Goal: Task Accomplishment & Management: Use online tool/utility

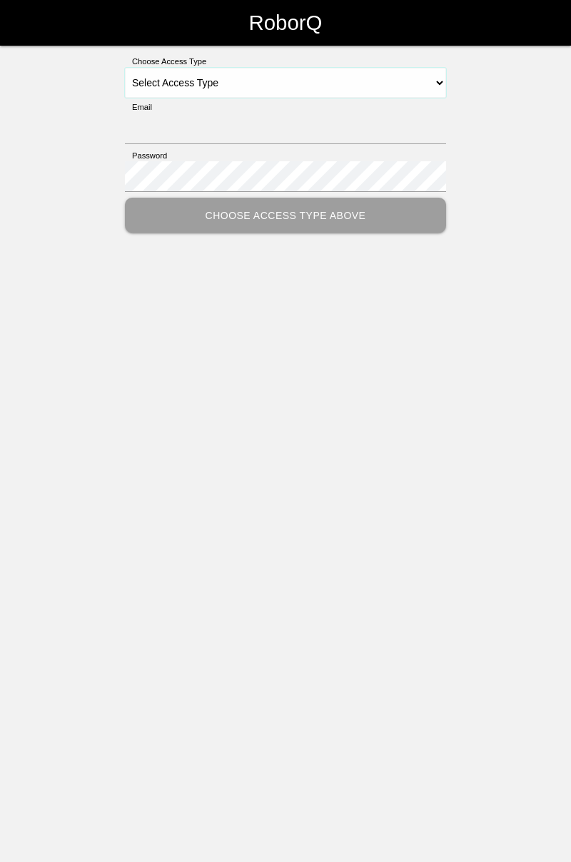
click at [437, 88] on select "Select Access Type Admin Customer Supervisor Worker" at bounding box center [285, 83] width 321 height 30
select select "Worker"
click at [125, 68] on select "Select Access Type Admin Customer Supervisor Worker" at bounding box center [285, 83] width 321 height 30
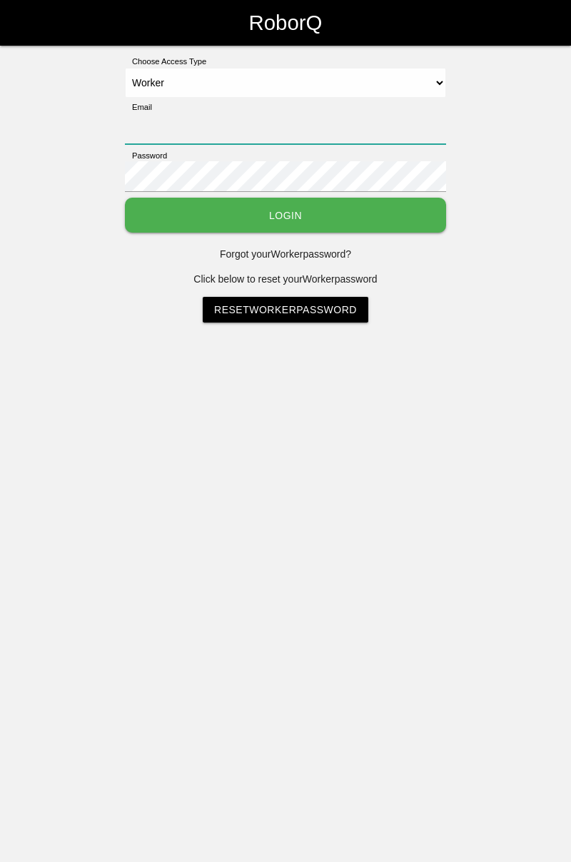
click at [291, 123] on input "Email" at bounding box center [285, 128] width 321 height 31
type input "[PERSON_NAME][EMAIL_ADDRESS][DOMAIN_NAME]"
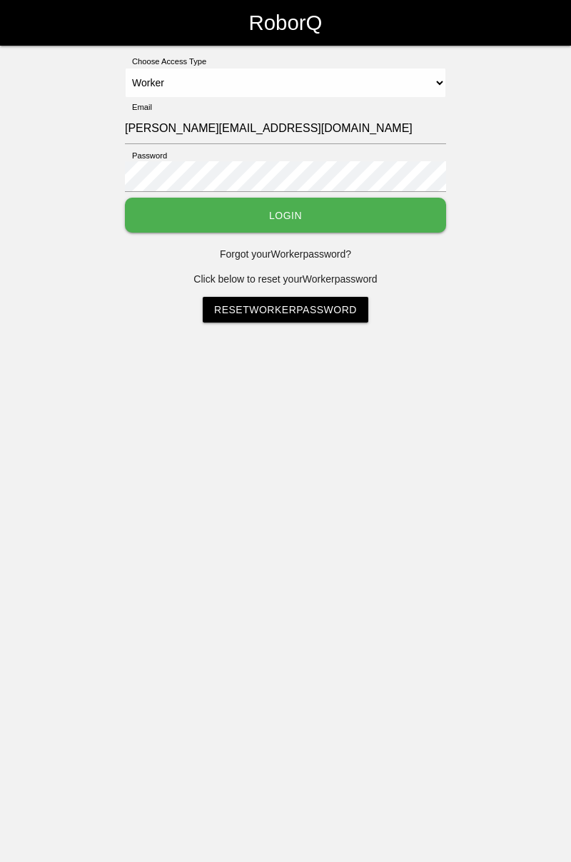
click at [125, 198] on button "Login" at bounding box center [285, 215] width 321 height 35
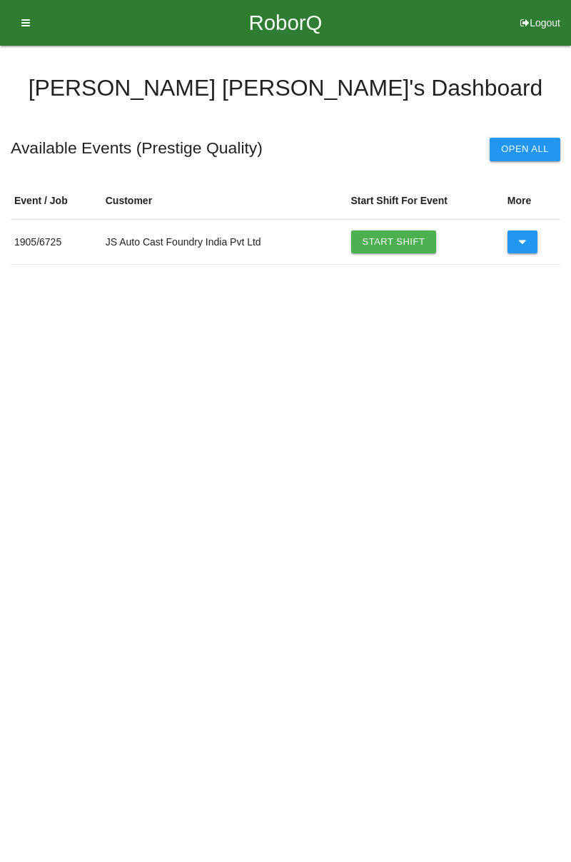
click at [403, 244] on link "Start Shift" at bounding box center [394, 242] width 86 height 23
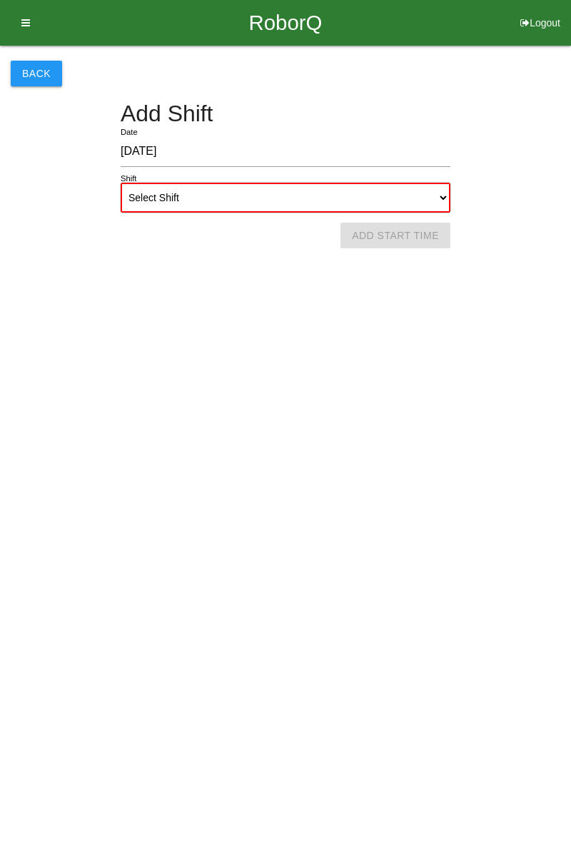
click at [446, 200] on select "Select Shift 1st Shift 2nd Shift 3rd Shift 4th Shift" at bounding box center [286, 198] width 330 height 30
select select "1"
click at [121, 183] on select "Select Shift 1st Shift 2nd Shift 3rd Shift 4th Shift" at bounding box center [286, 198] width 330 height 30
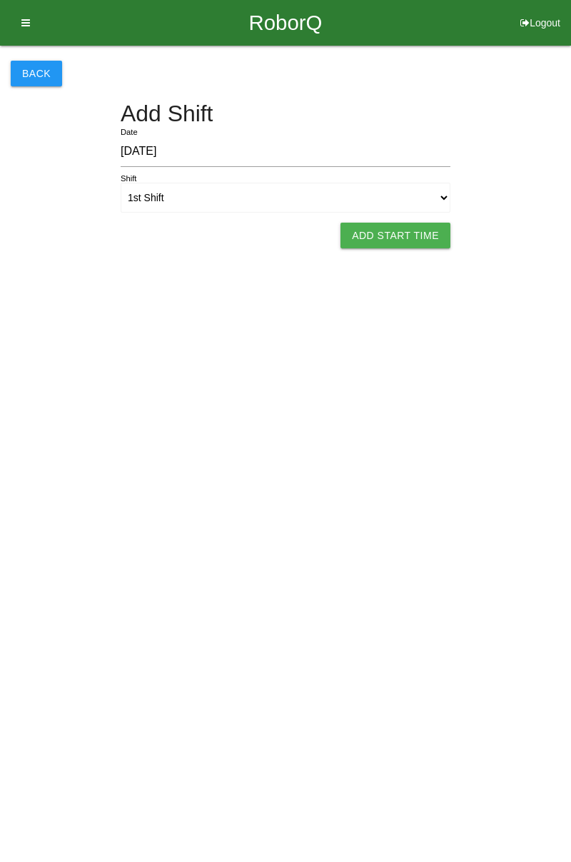
click at [428, 235] on button "Add Start Time" at bounding box center [395, 236] width 110 height 26
select select "7"
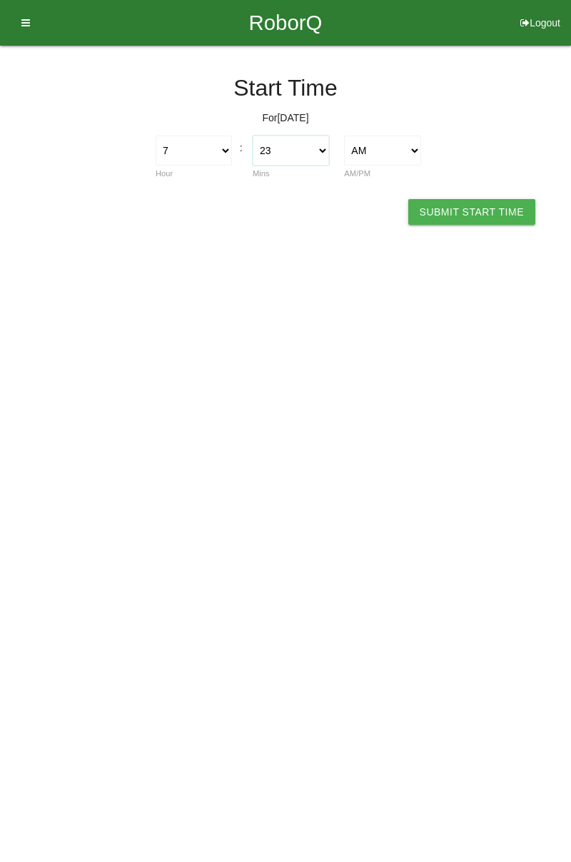
click at [327, 148] on select "00 01 02 03 04 05 06 07 08 09 10 11 12 13 14 15 16 17 18 19 20 21 22 23 24 25 2…" at bounding box center [291, 151] width 76 height 30
select select "0"
click at [253, 136] on select "00 01 02 03 04 05 06 07 08 09 10 11 12 13 14 15 16 17 18 19 20 21 22 23 24 25 2…" at bounding box center [291, 151] width 76 height 30
click at [478, 203] on button "Submit Start Time" at bounding box center [471, 212] width 127 height 26
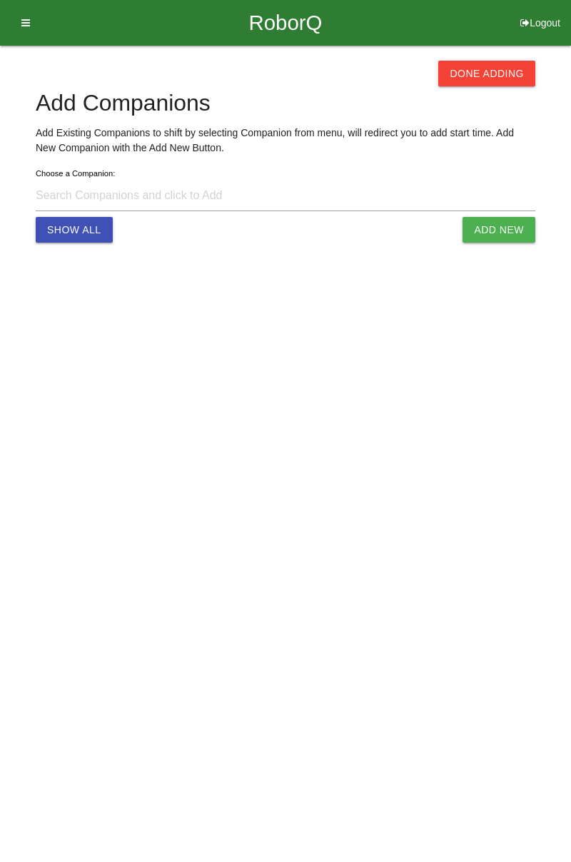
click at [500, 71] on button "Done Adding" at bounding box center [486, 74] width 97 height 26
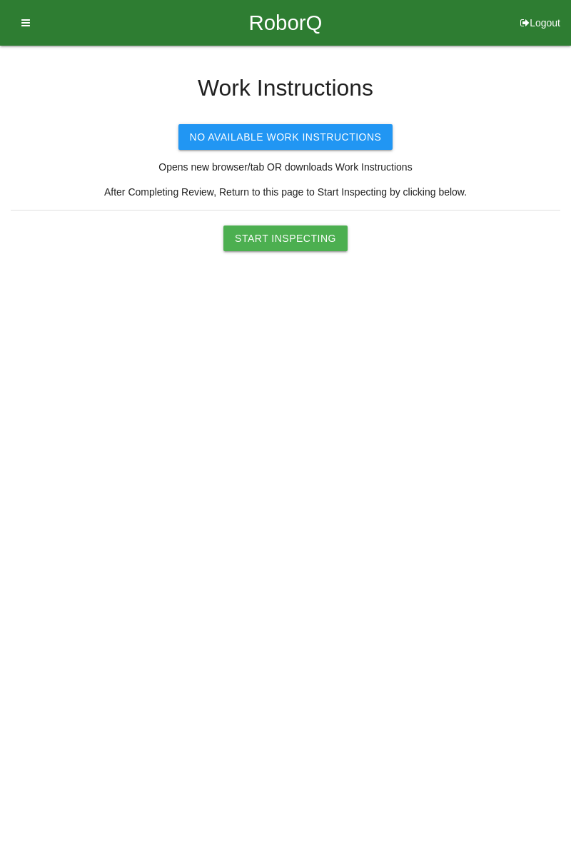
click at [314, 231] on button "Start Inspecting" at bounding box center [285, 239] width 124 height 26
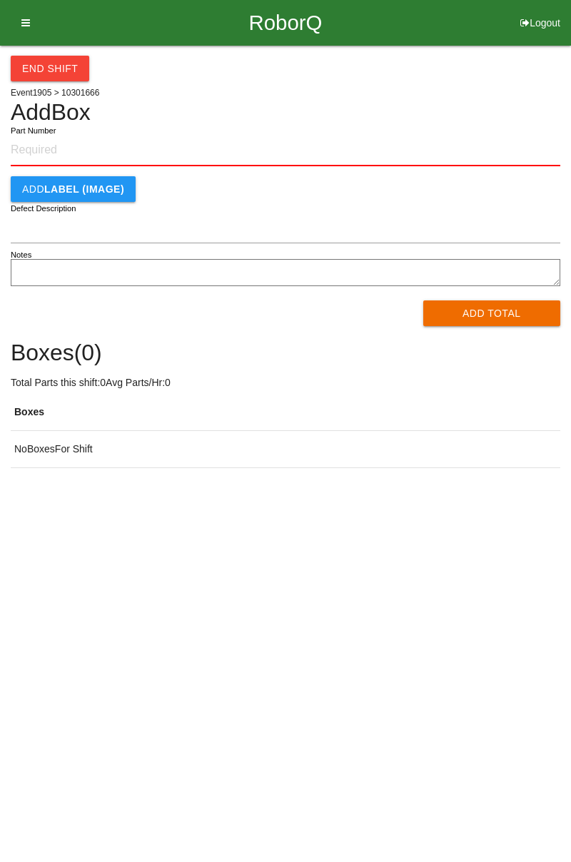
click at [105, 136] on input "Part Number" at bounding box center [286, 150] width 550 height 31
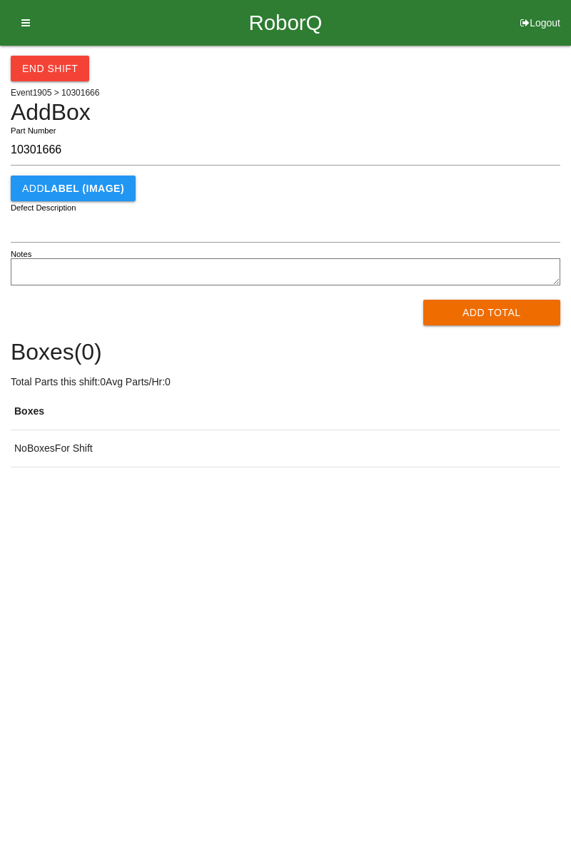
type input "10301666"
click at [495, 314] on button "Add Total" at bounding box center [492, 313] width 138 height 26
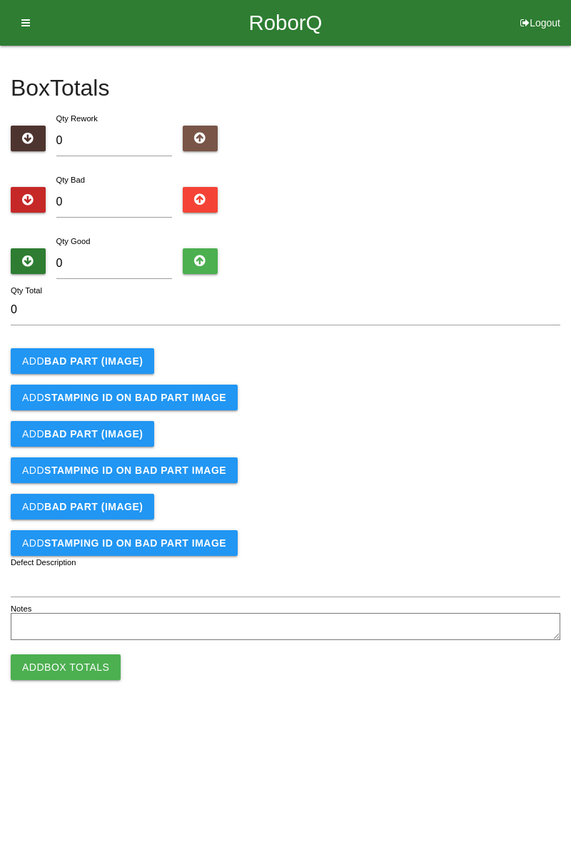
click at [114, 355] on b "BAD PART (IMAGE)" at bounding box center [93, 360] width 98 height 11
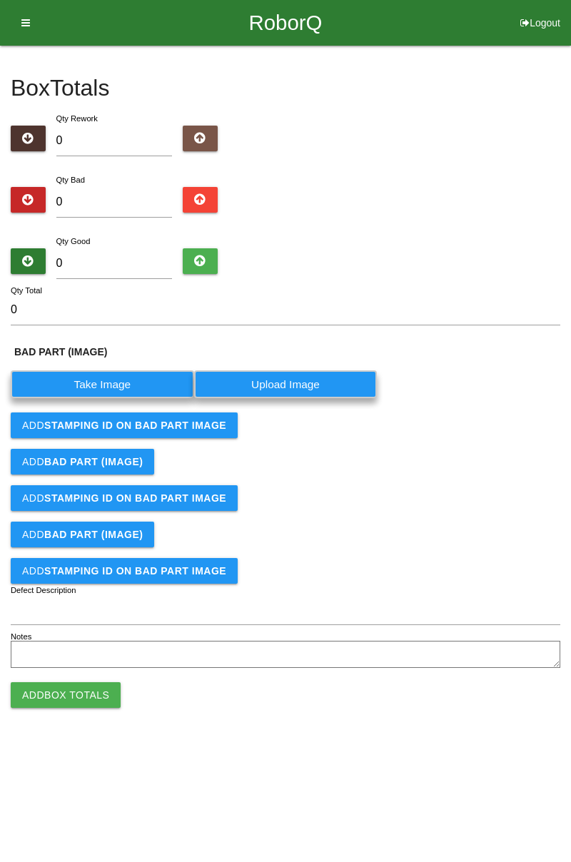
click at [118, 383] on label "Take Image" at bounding box center [102, 384] width 183 height 28
click at [0, 0] on \(IMAGE\) "Take Image" at bounding box center [0, 0] width 0 height 0
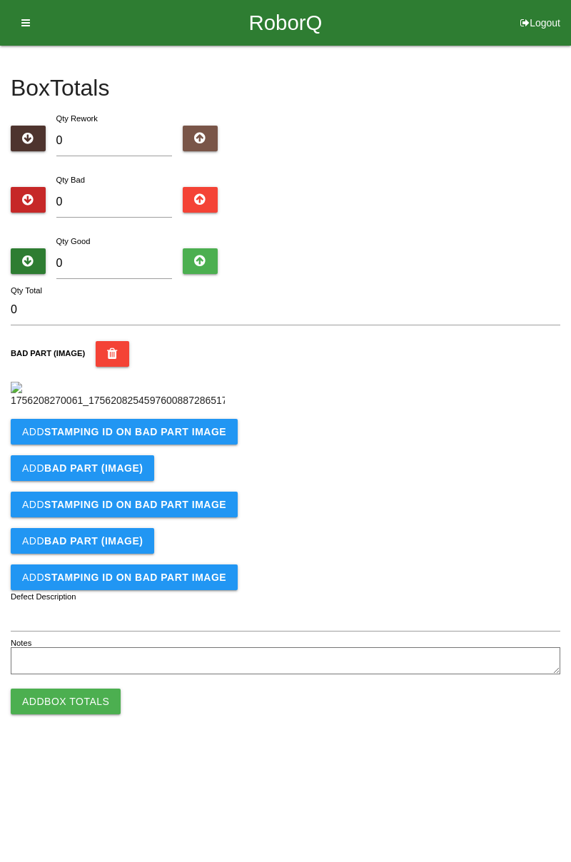
click at [184, 438] on b "STAMPING ID on BAD PART Image" at bounding box center [135, 431] width 182 height 11
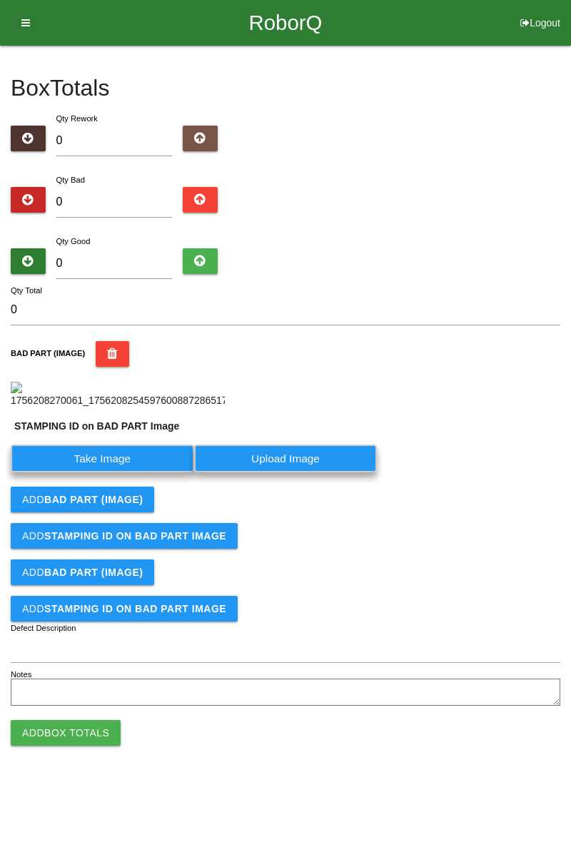
click at [116, 472] on label "Take Image" at bounding box center [102, 459] width 183 height 28
click at [0, 0] on PART "Take Image" at bounding box center [0, 0] width 0 height 0
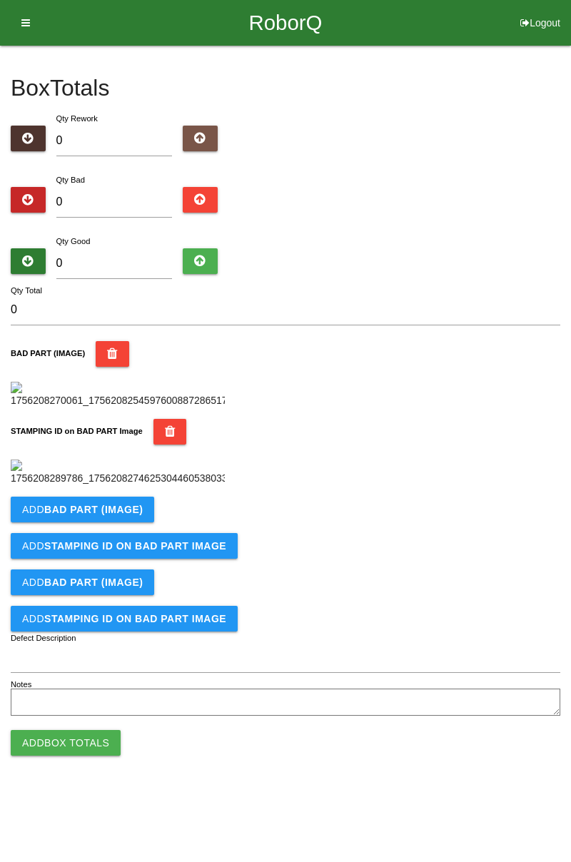
scroll to position [314, 0]
click at [131, 515] on b "BAD PART (IMAGE)" at bounding box center [93, 509] width 98 height 11
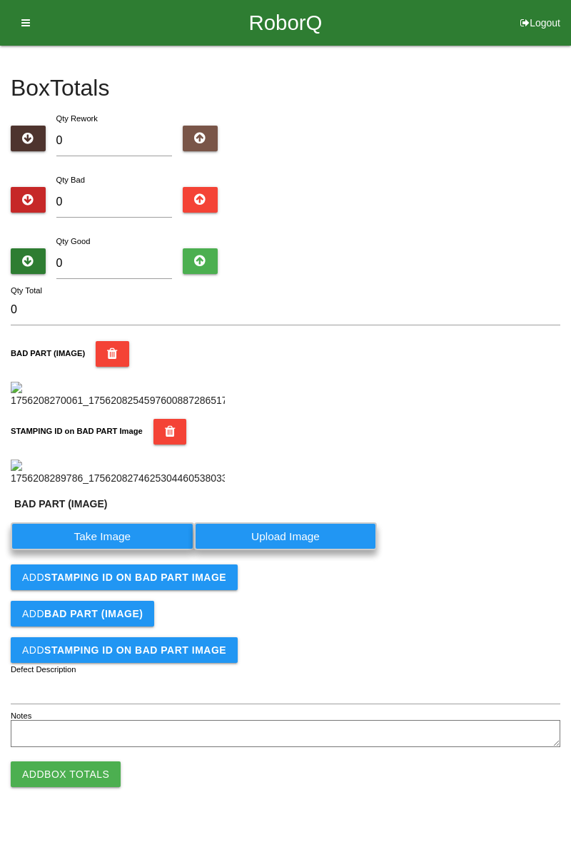
click at [111, 550] on label "Take Image" at bounding box center [102, 536] width 183 height 28
click at [0, 0] on \(IMAGE\) "Take Image" at bounding box center [0, 0] width 0 height 0
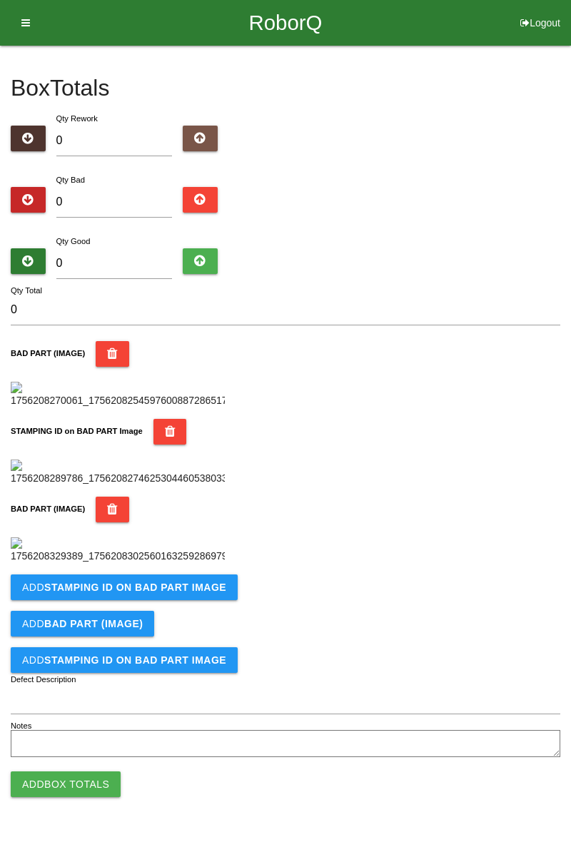
scroll to position [548, 0]
click at [195, 593] on b "STAMPING ID on BAD PART Image" at bounding box center [135, 587] width 182 height 11
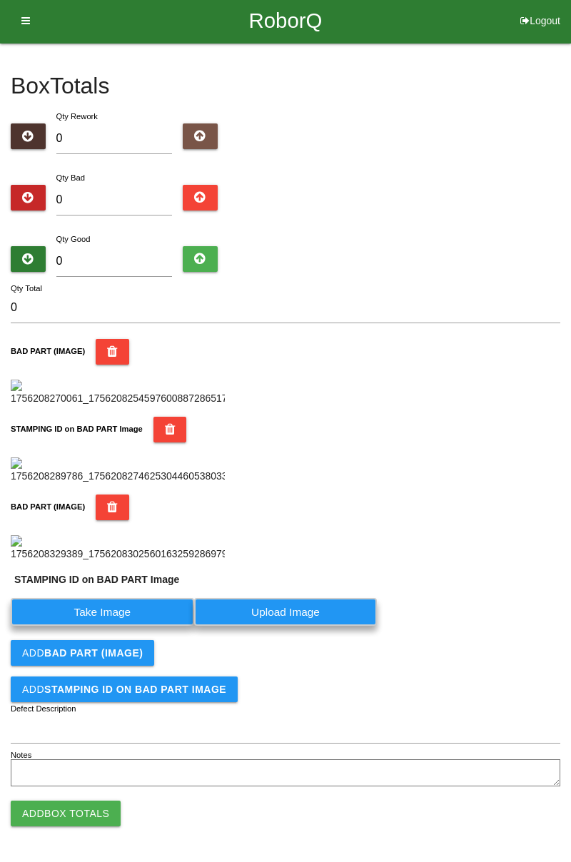
click at [137, 626] on label "Take Image" at bounding box center [102, 612] width 183 height 28
click at [0, 0] on PART "Take Image" at bounding box center [0, 0] width 0 height 0
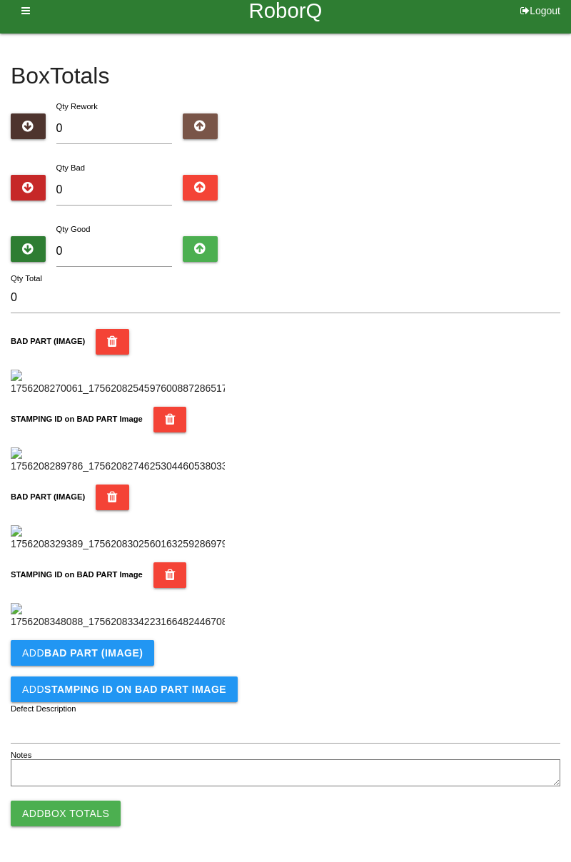
scroll to position [782, 0]
click at [120, 657] on b "BAD PART (IMAGE)" at bounding box center [93, 652] width 98 height 11
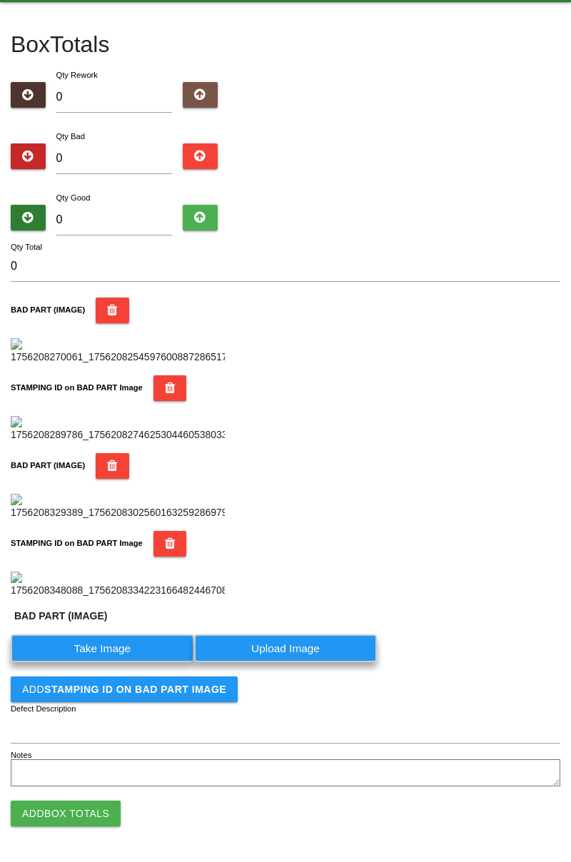
click at [111, 662] on label "Take Image" at bounding box center [102, 648] width 183 height 28
click at [0, 0] on \(IMAGE\) "Take Image" at bounding box center [0, 0] width 0 height 0
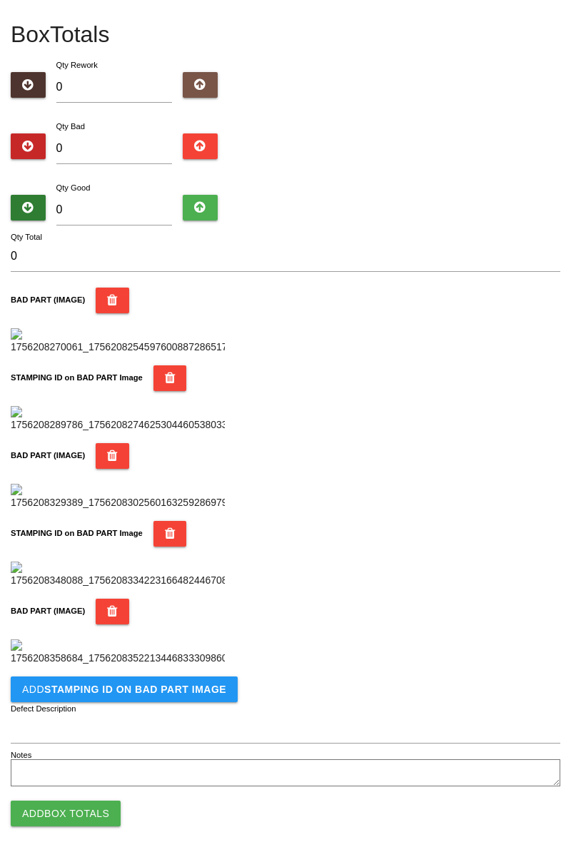
scroll to position [1016, 0]
click at [156, 684] on b "STAMPING ID on BAD PART Image" at bounding box center [135, 689] width 182 height 11
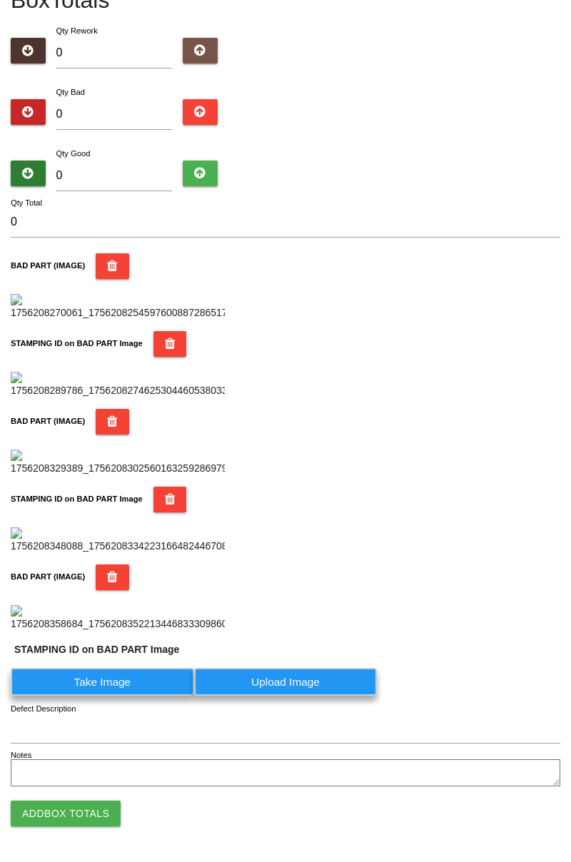
click at [114, 696] on label "Take Image" at bounding box center [102, 682] width 183 height 28
click at [0, 0] on PART "Take Image" at bounding box center [0, 0] width 0 height 0
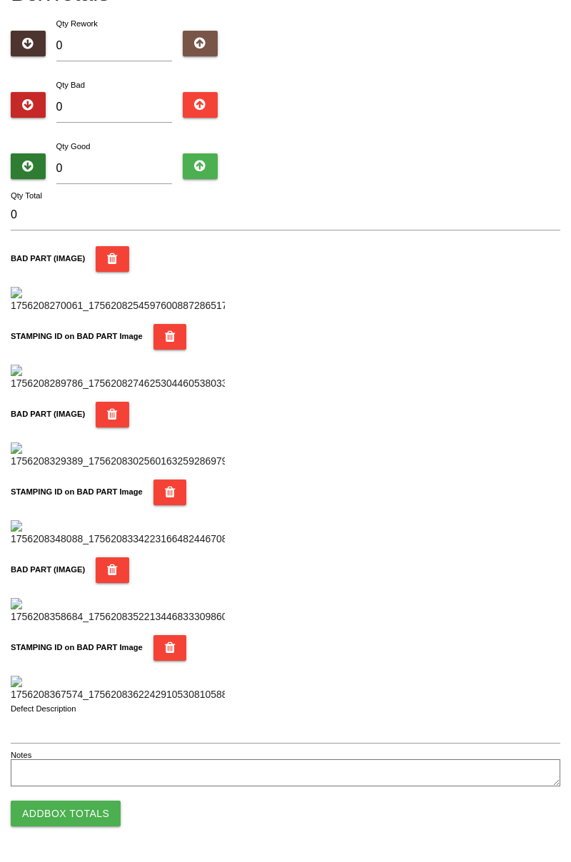
scroll to position [0, 0]
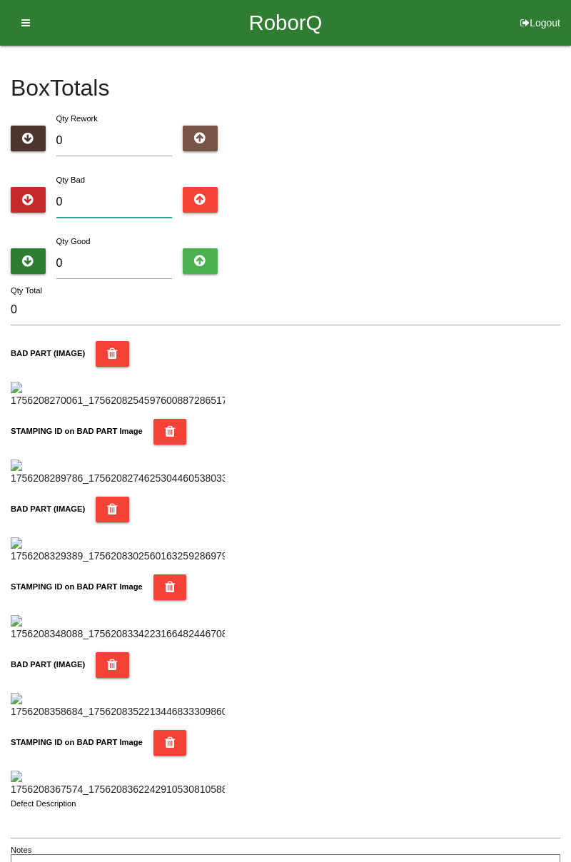
click at [128, 195] on input "0" at bounding box center [114, 202] width 116 height 31
type input "2"
type input "22"
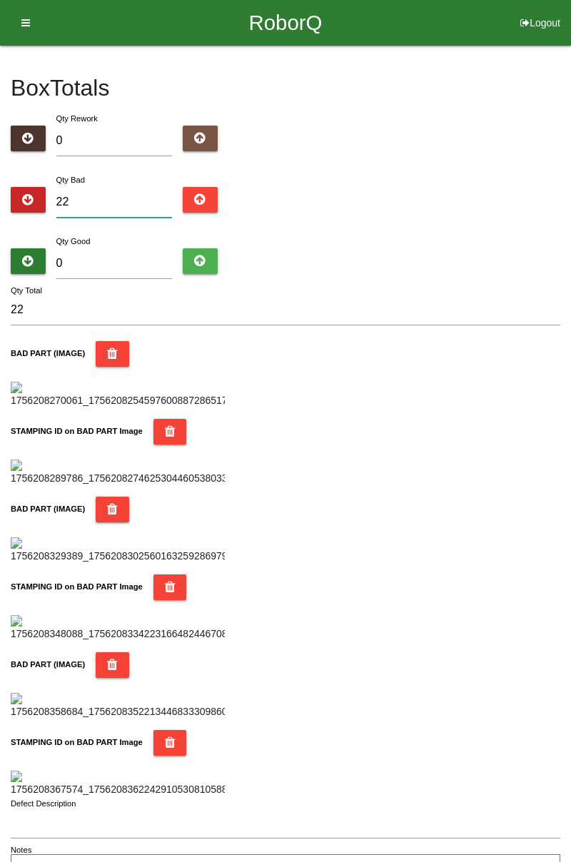
type input "22"
click at [133, 263] on input "0" at bounding box center [114, 263] width 116 height 31
type input "6"
type input "28"
type input "62"
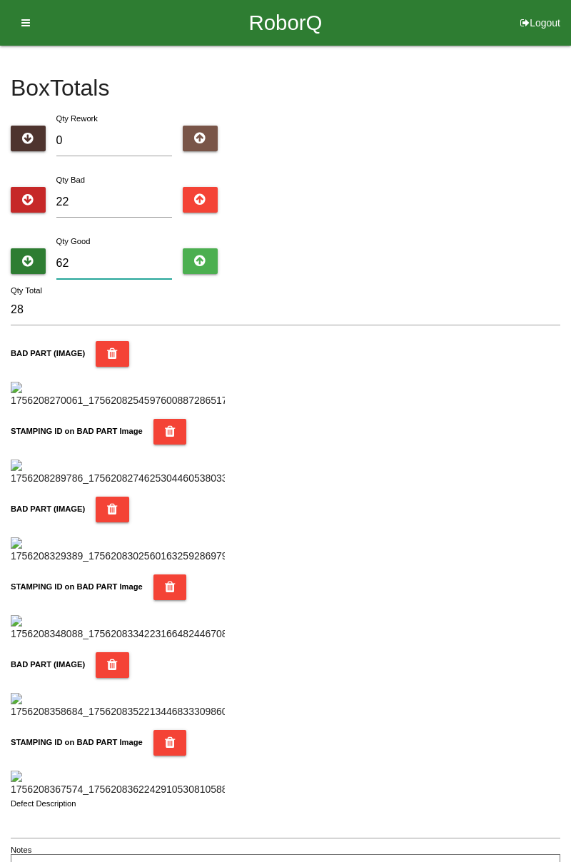
type input "84"
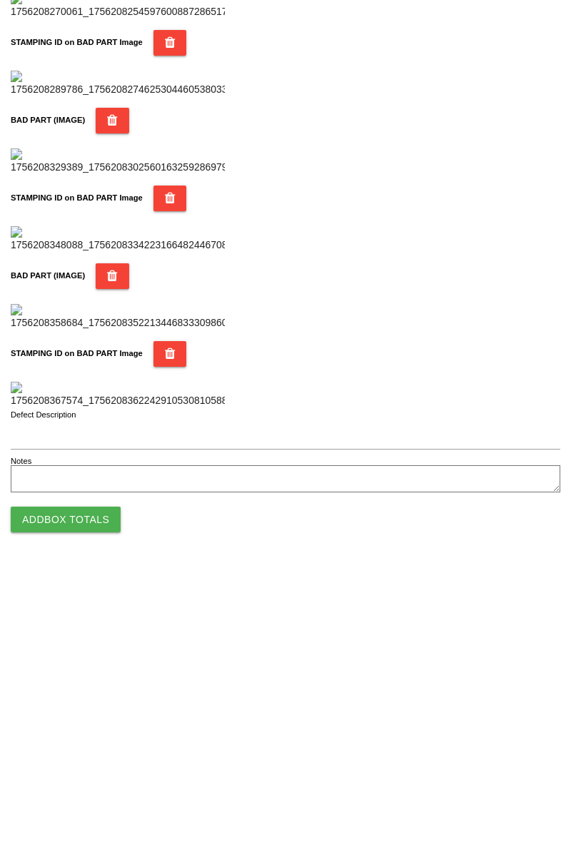
type input "62"
click at [88, 814] on button "Add Box Totals" at bounding box center [66, 814] width 110 height 26
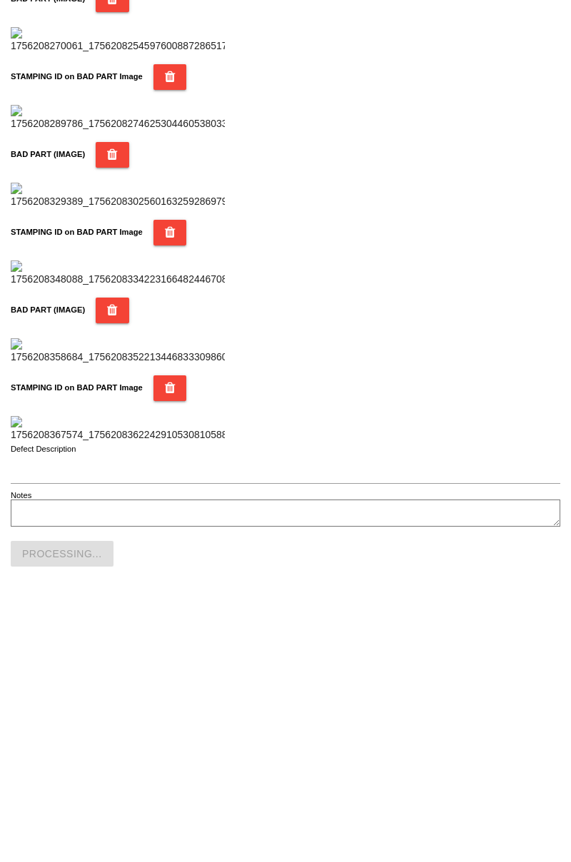
scroll to position [1250, 0]
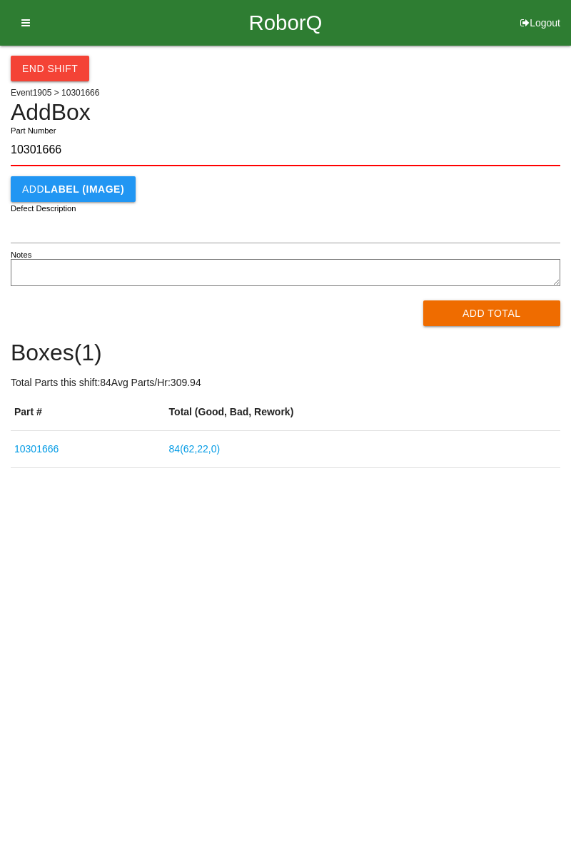
type input "10301666"
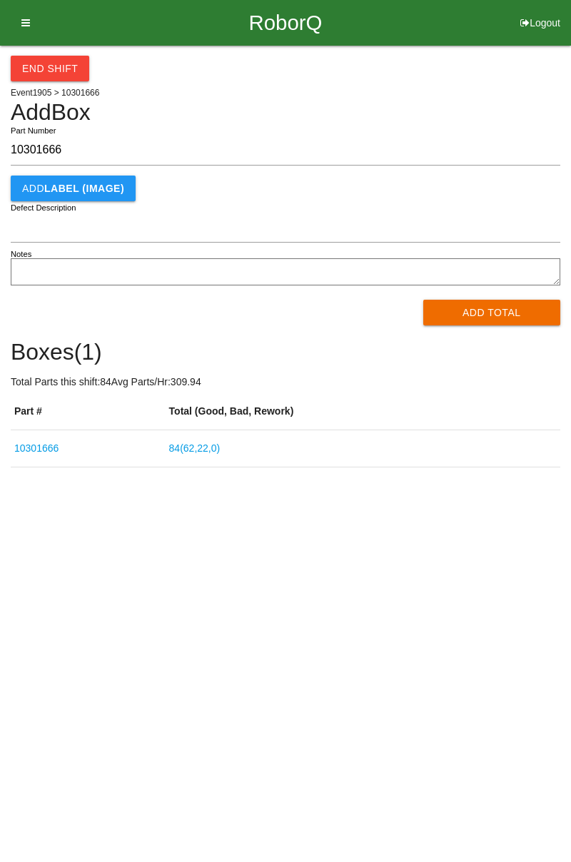
click at [479, 311] on button "Add Total" at bounding box center [492, 313] width 138 height 26
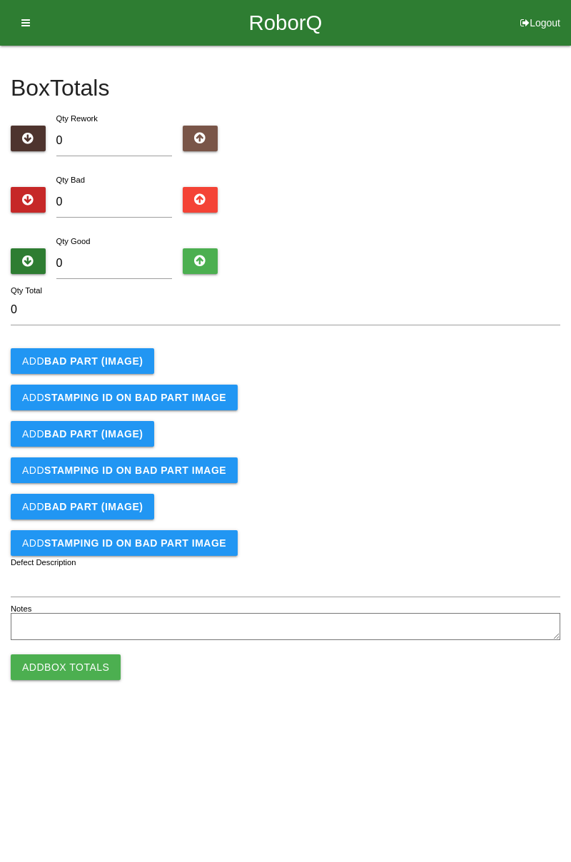
click at [118, 348] on button "Add BAD PART (IMAGE)" at bounding box center [82, 361] width 143 height 26
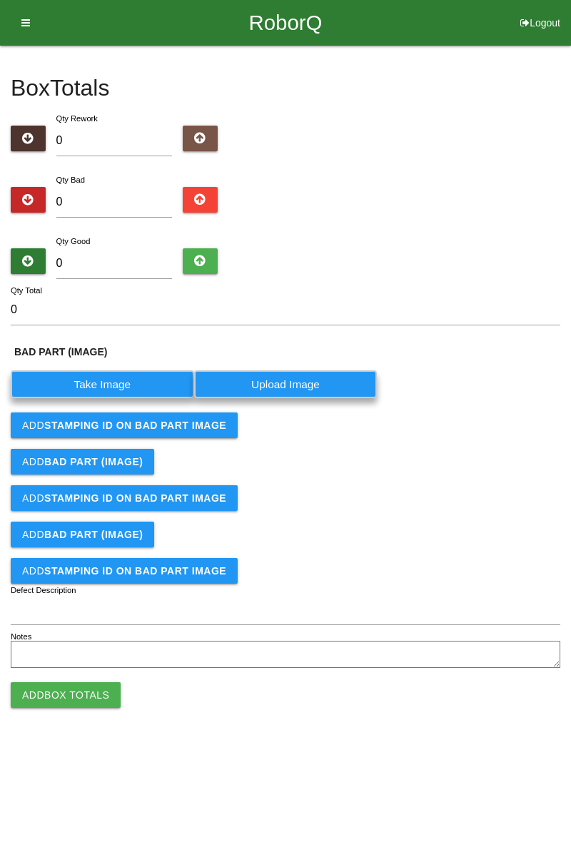
click at [116, 383] on label "Take Image" at bounding box center [102, 384] width 183 height 28
click at [0, 0] on \(IMAGE\) "Take Image" at bounding box center [0, 0] width 0 height 0
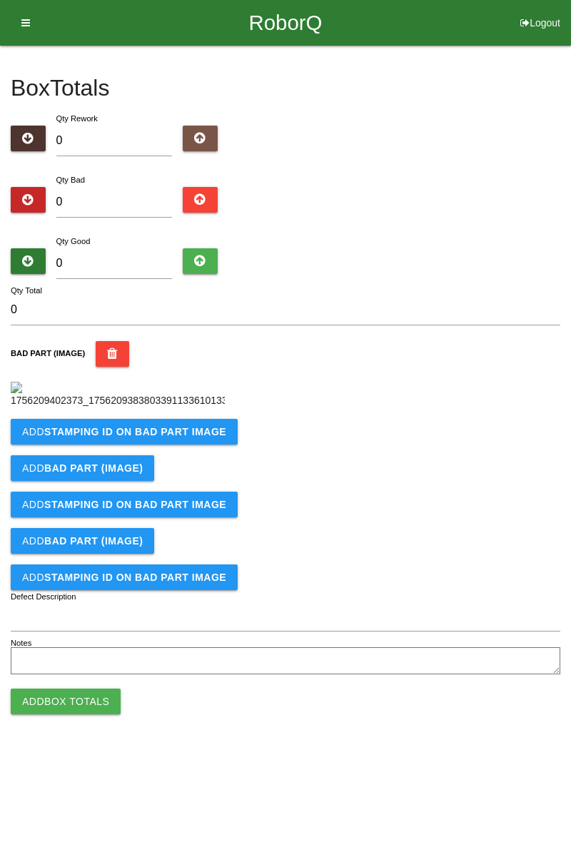
click at [178, 438] on b "STAMPING ID on BAD PART Image" at bounding box center [135, 431] width 182 height 11
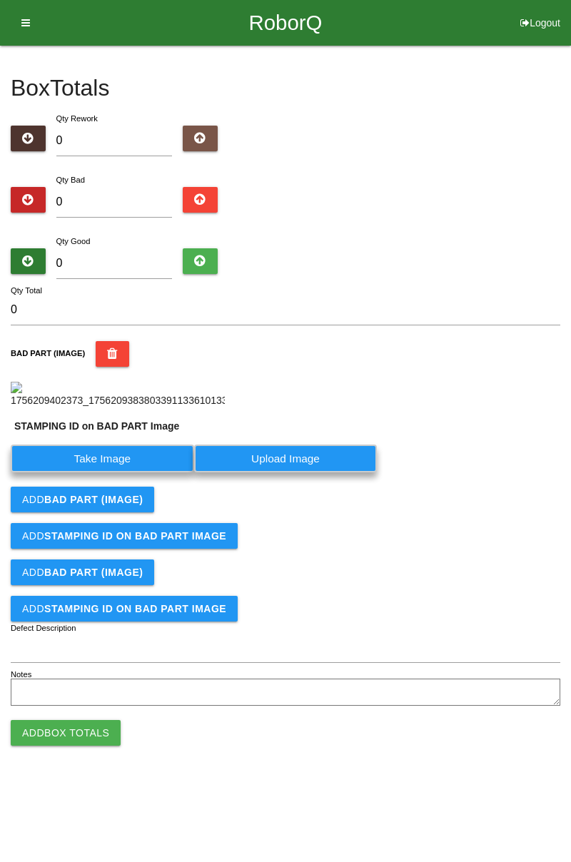
click at [125, 472] on label "Take Image" at bounding box center [102, 459] width 183 height 28
click at [0, 0] on PART "Take Image" at bounding box center [0, 0] width 0 height 0
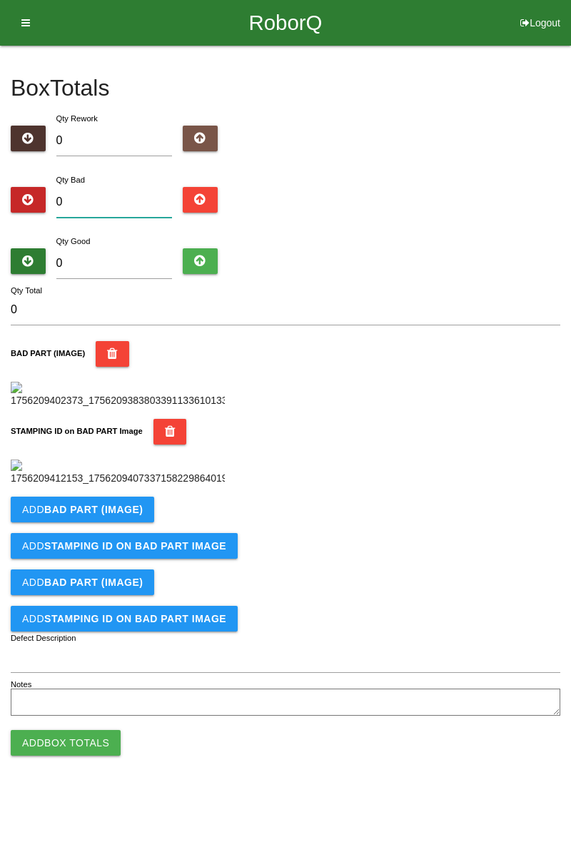
click at [118, 197] on input "0" at bounding box center [114, 202] width 116 height 31
type input "1"
click at [123, 258] on input "0" at bounding box center [114, 263] width 116 height 31
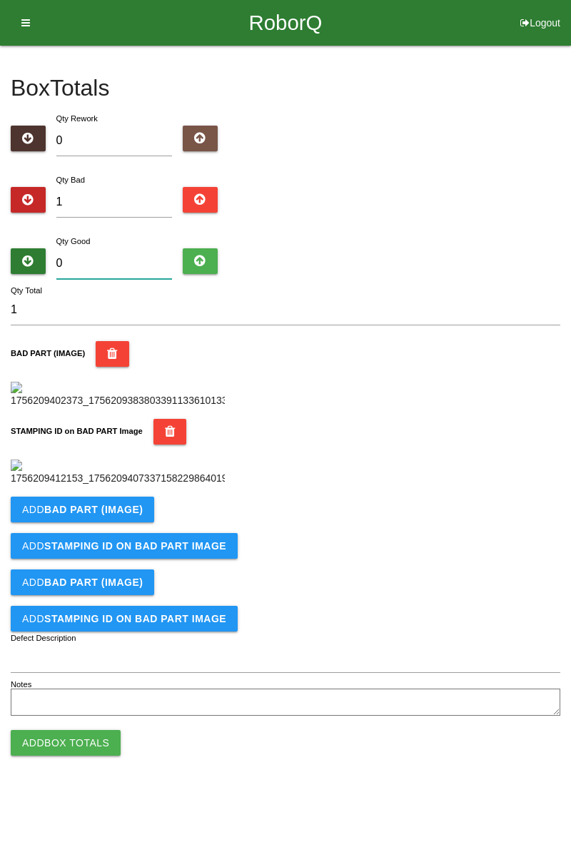
type input "8"
type input "9"
type input "83"
type input "84"
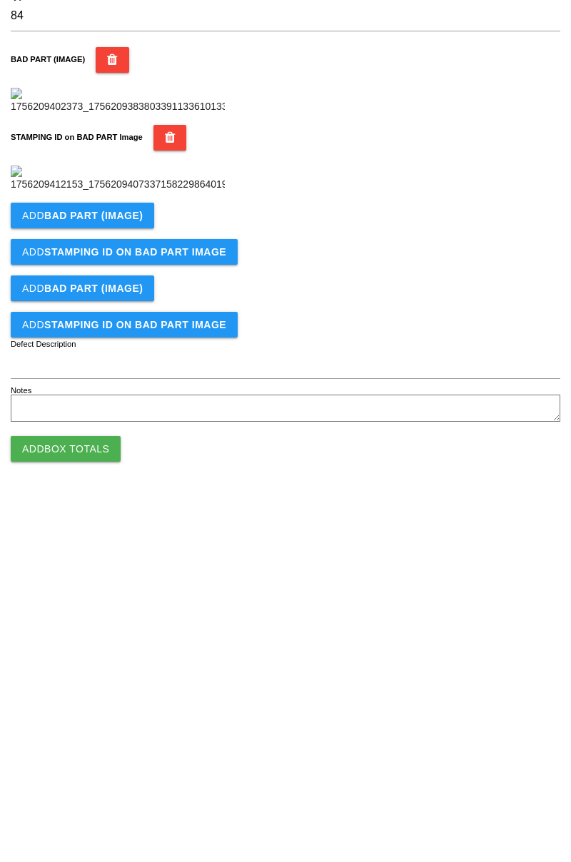
type input "83"
click at [80, 756] on button "Add Box Totals" at bounding box center [66, 743] width 110 height 26
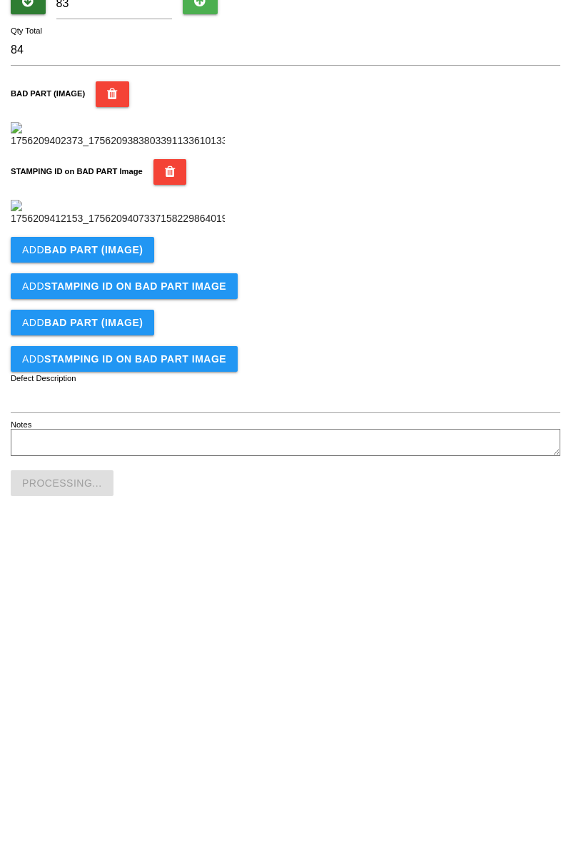
scroll to position [314, 0]
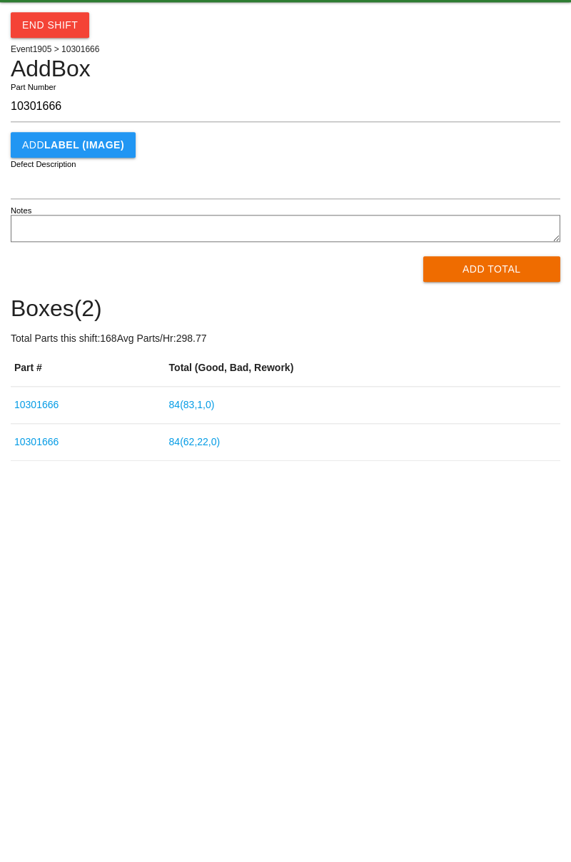
type input "10301666"
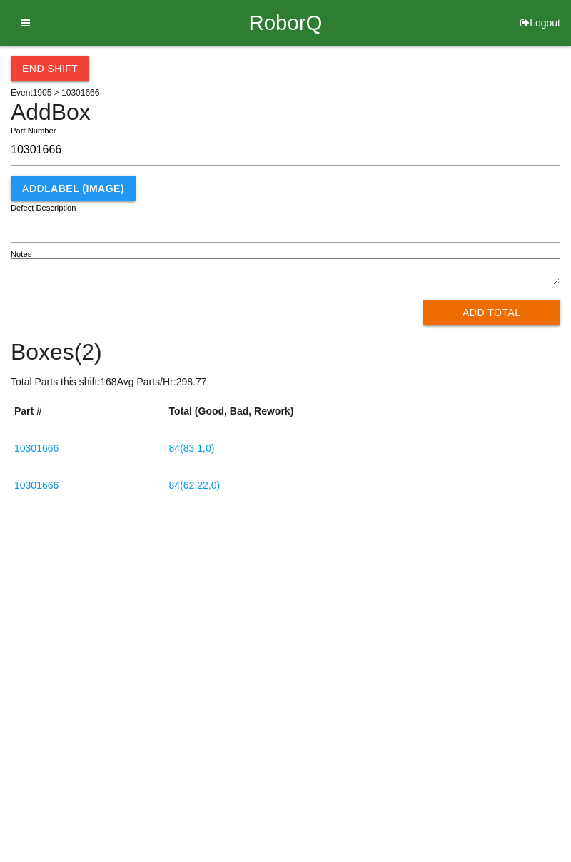
click at [480, 308] on button "Add Total" at bounding box center [492, 313] width 138 height 26
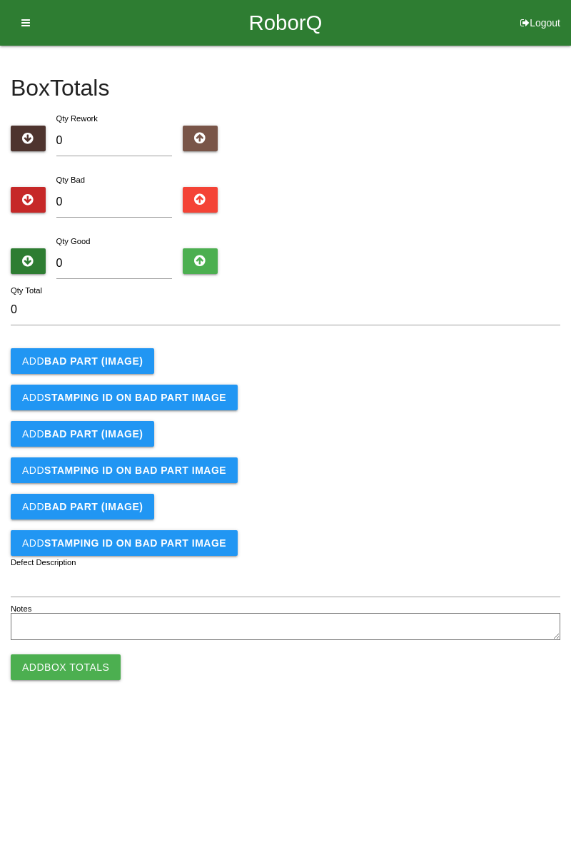
click at [102, 359] on b "BAD PART (IMAGE)" at bounding box center [93, 360] width 98 height 11
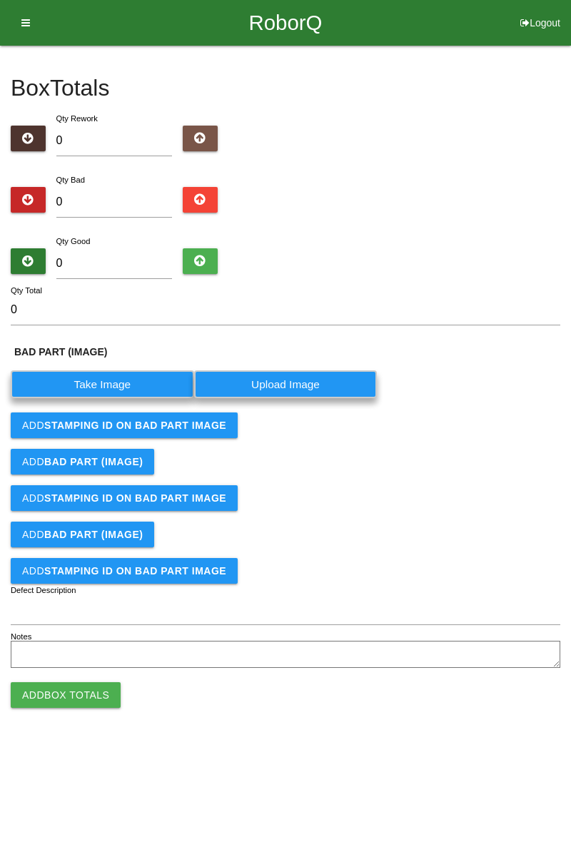
click at [104, 382] on label "Take Image" at bounding box center [102, 384] width 183 height 28
click at [0, 0] on \(IMAGE\) "Take Image" at bounding box center [0, 0] width 0 height 0
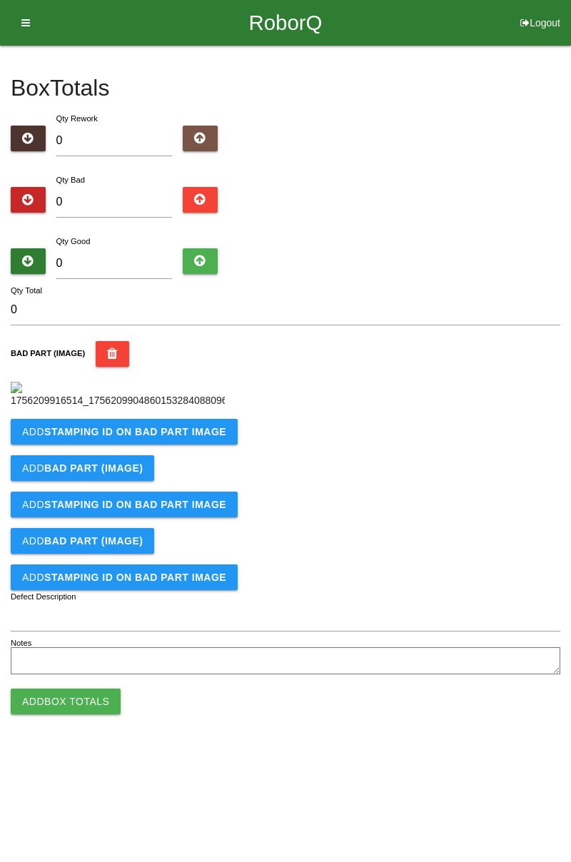
scroll to position [80, 0]
click at [194, 438] on b "STAMPING ID on BAD PART Image" at bounding box center [135, 431] width 182 height 11
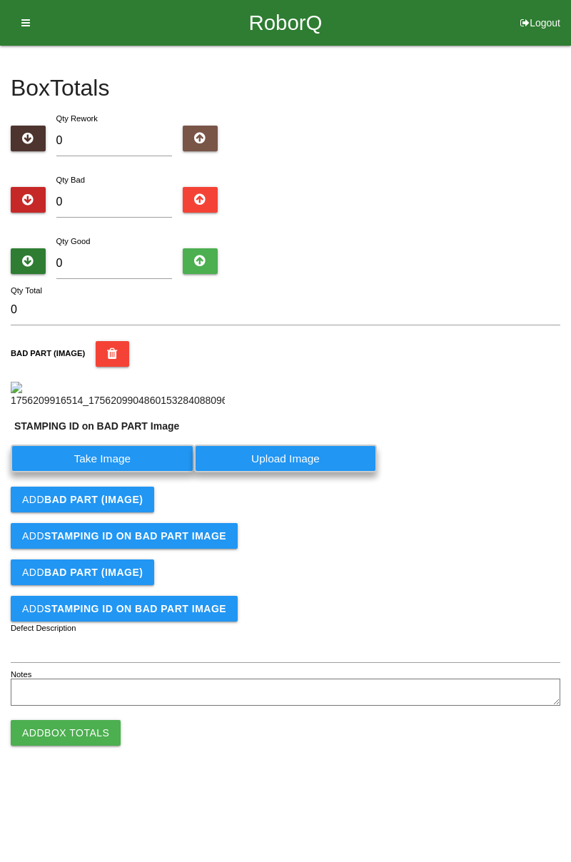
click at [141, 472] on label "Take Image" at bounding box center [102, 459] width 183 height 28
click at [0, 0] on PART "Take Image" at bounding box center [0, 0] width 0 height 0
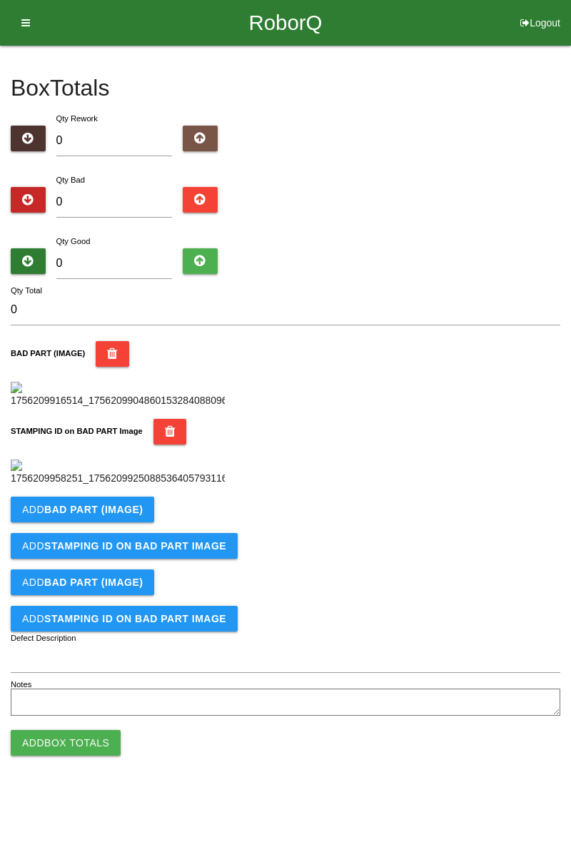
scroll to position [314, 0]
click at [128, 515] on b "BAD PART (IMAGE)" at bounding box center [93, 509] width 98 height 11
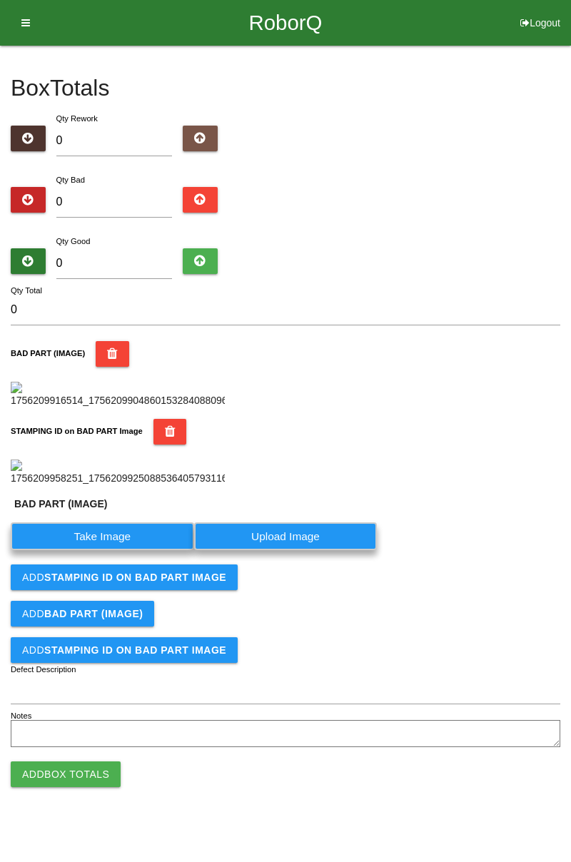
click at [113, 550] on label "Take Image" at bounding box center [102, 536] width 183 height 28
click at [0, 0] on \(IMAGE\) "Take Image" at bounding box center [0, 0] width 0 height 0
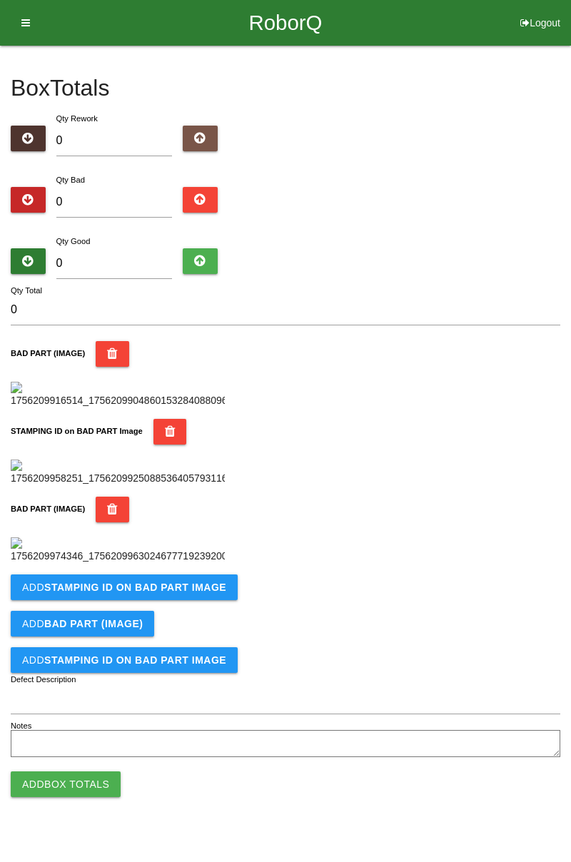
scroll to position [548, 0]
click at [171, 600] on button "Add STAMPING ID on BAD PART Image" at bounding box center [124, 588] width 227 height 26
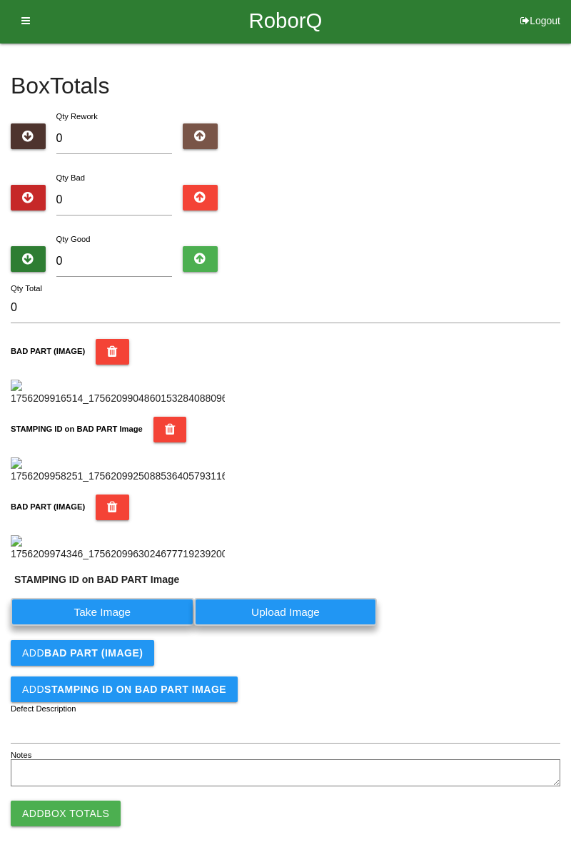
click at [151, 626] on label "Take Image" at bounding box center [102, 612] width 183 height 28
click at [0, 0] on PART "Take Image" at bounding box center [0, 0] width 0 height 0
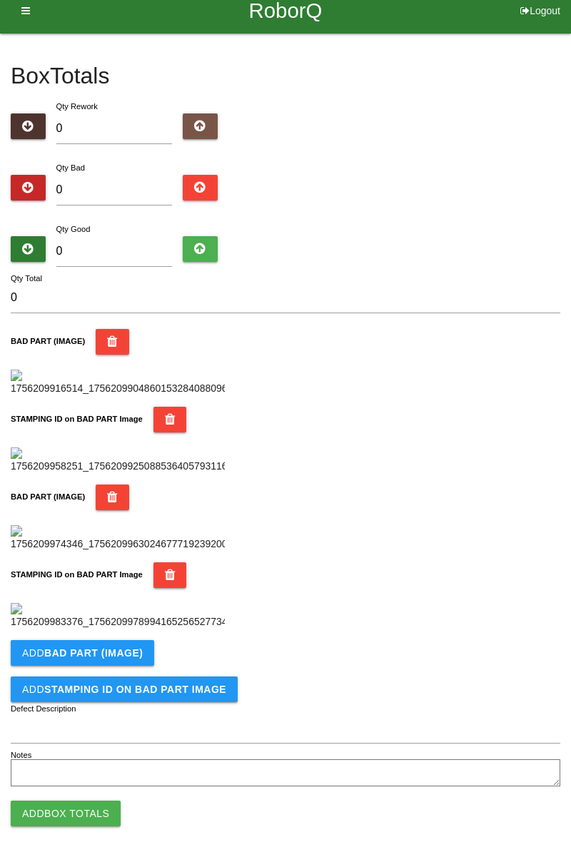
scroll to position [0, 0]
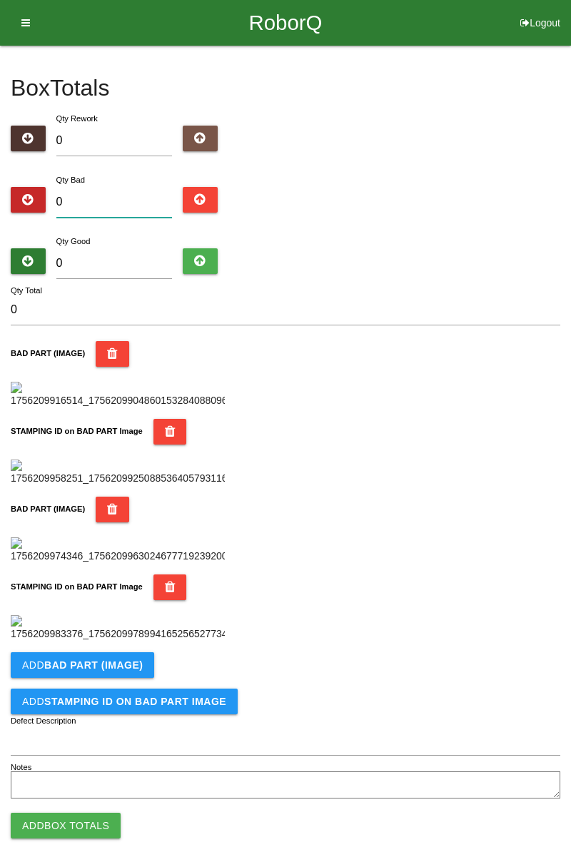
click at [126, 201] on input "0" at bounding box center [114, 202] width 116 height 31
type input "2"
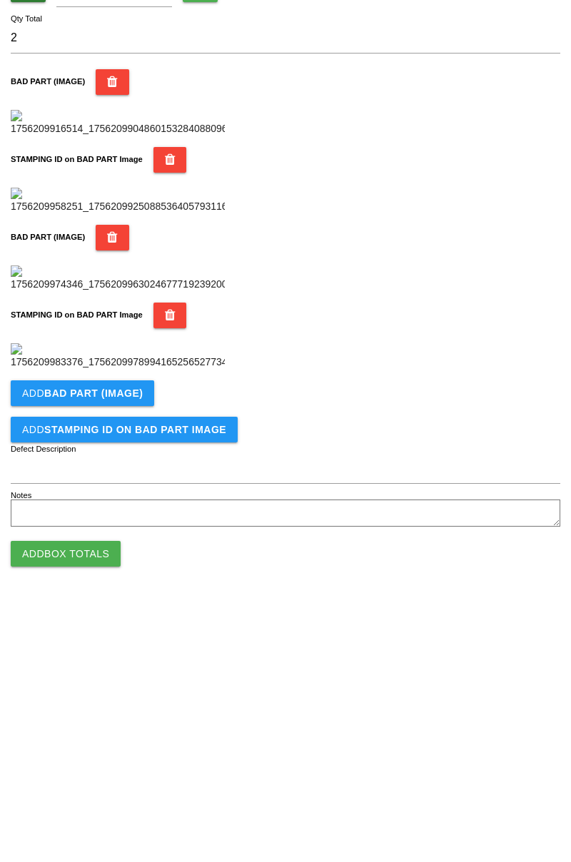
scroll to position [782, 0]
click at [128, 652] on b "BAD PART (IMAGE)" at bounding box center [93, 652] width 98 height 11
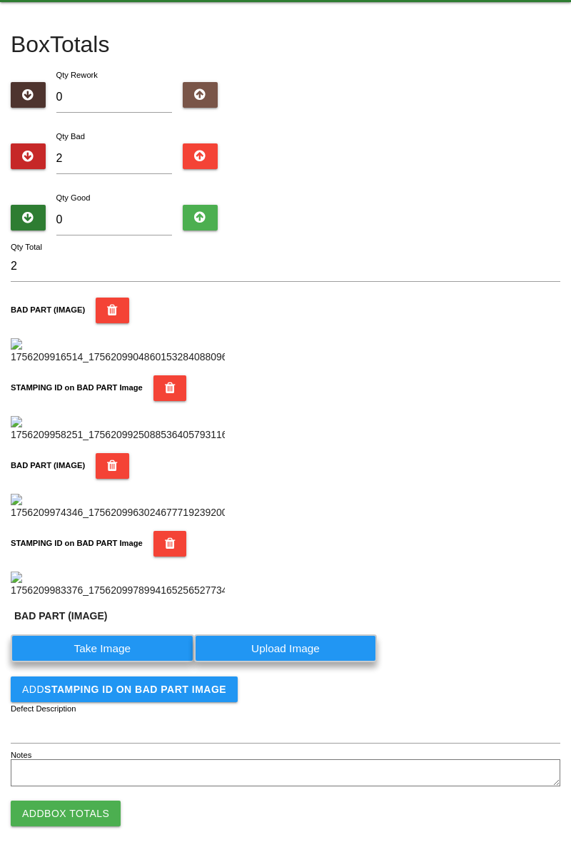
click at [120, 662] on label "Take Image" at bounding box center [102, 648] width 183 height 28
click at [0, 0] on \(IMAGE\) "Take Image" at bounding box center [0, 0] width 0 height 0
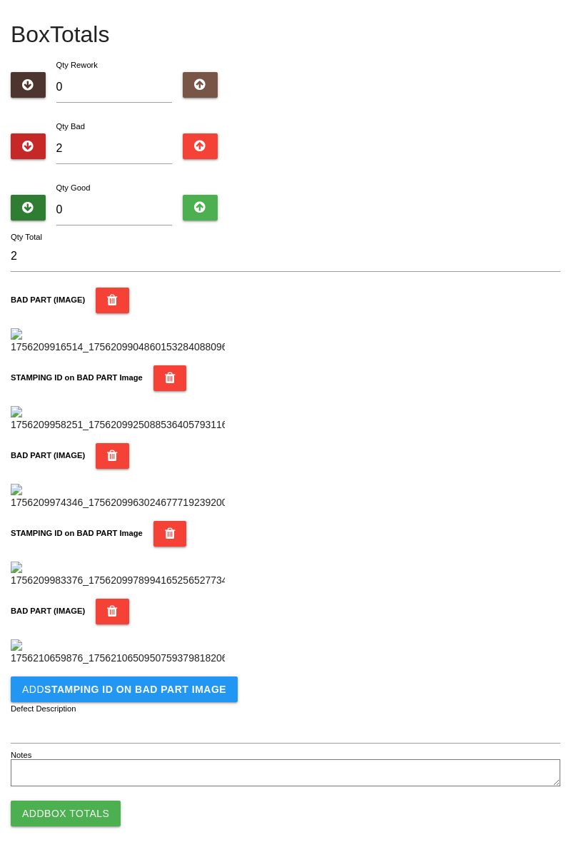
scroll to position [1016, 0]
click at [187, 688] on b "STAMPING ID on BAD PART Image" at bounding box center [135, 689] width 182 height 11
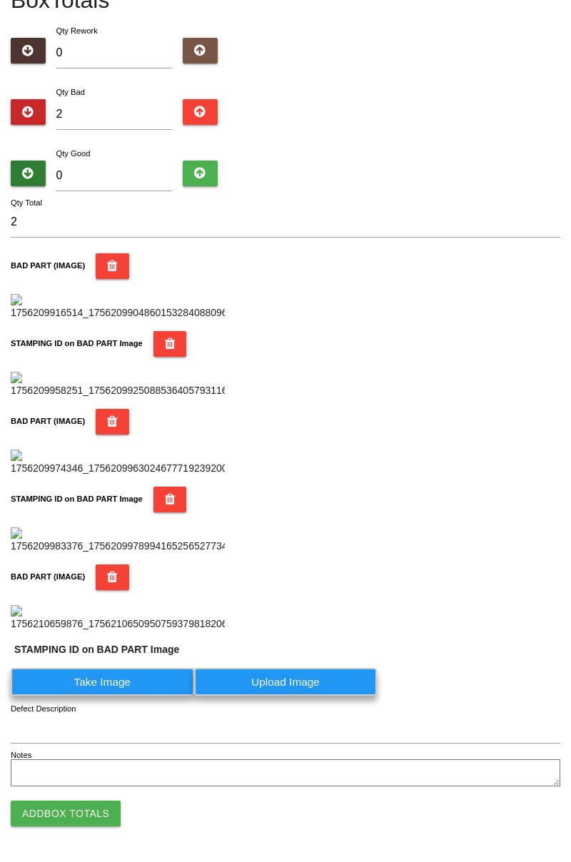
click at [150, 696] on label "Take Image" at bounding box center [102, 682] width 183 height 28
click at [0, 0] on PART "Take Image" at bounding box center [0, 0] width 0 height 0
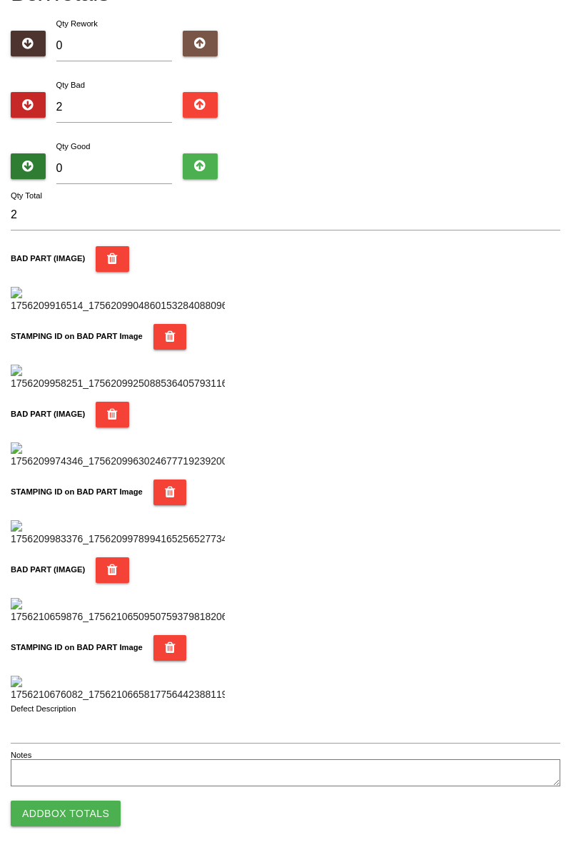
scroll to position [0, 0]
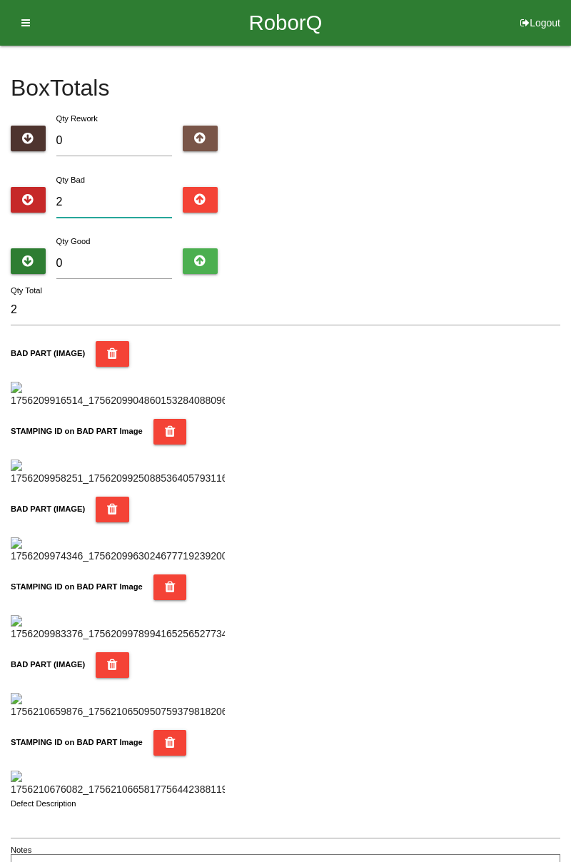
click at [119, 197] on input "2" at bounding box center [114, 202] width 116 height 31
type input "0"
type input "4"
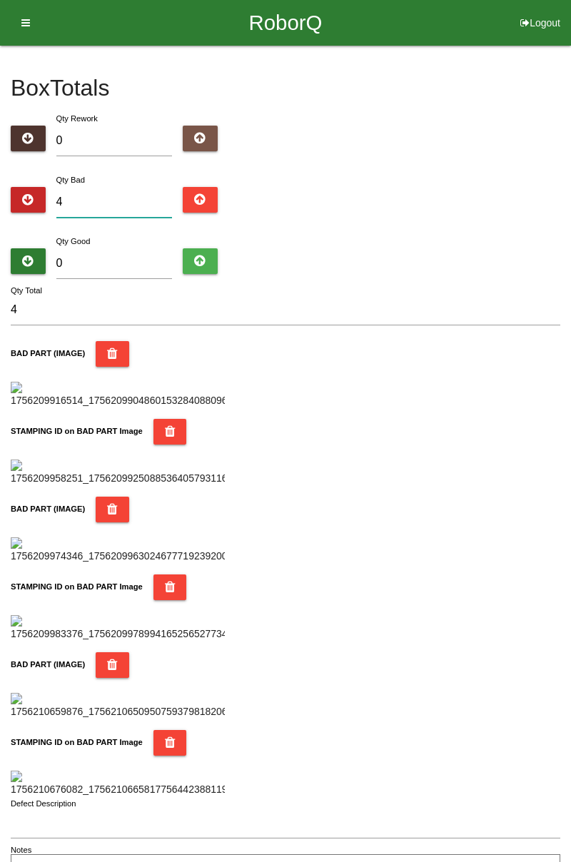
type input "4"
click at [128, 251] on input "0" at bounding box center [114, 263] width 116 height 31
type input "8"
type input "12"
type input "80"
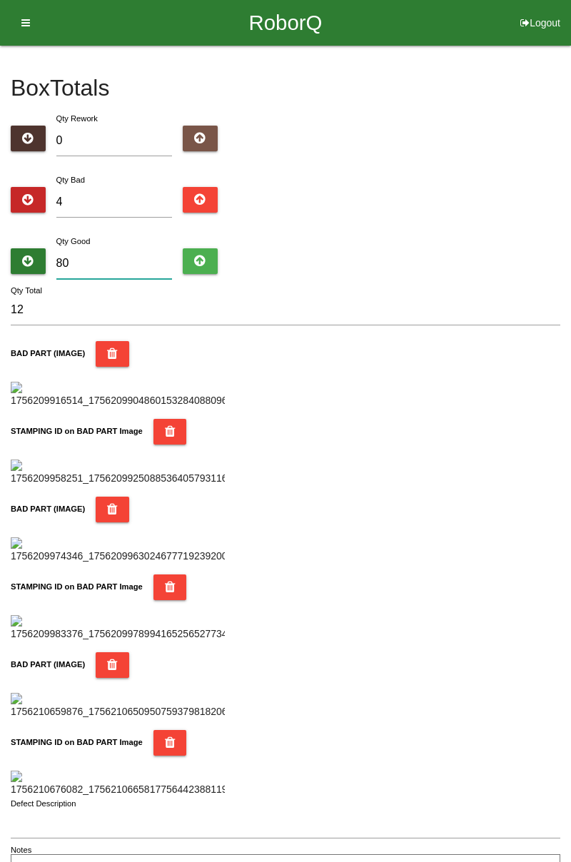
type input "84"
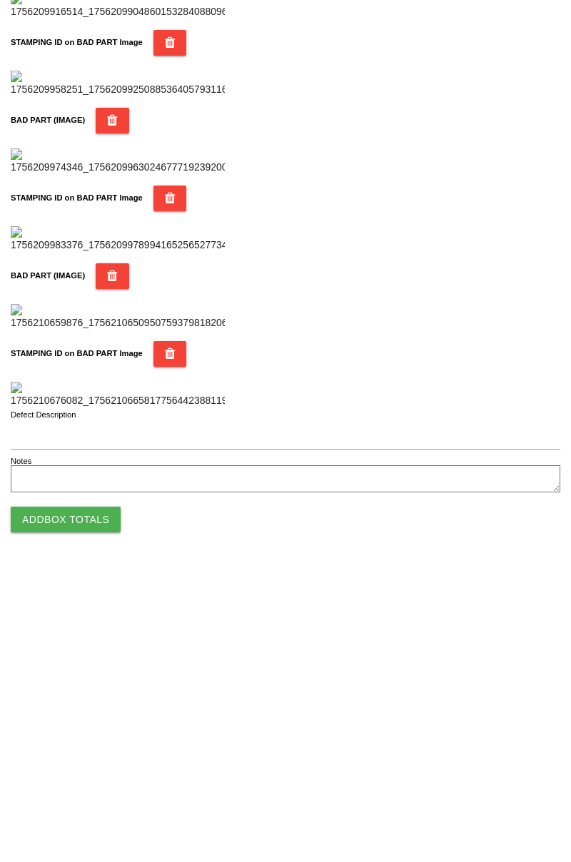
type input "80"
click at [84, 804] on button "Add Box Totals" at bounding box center [66, 814] width 110 height 26
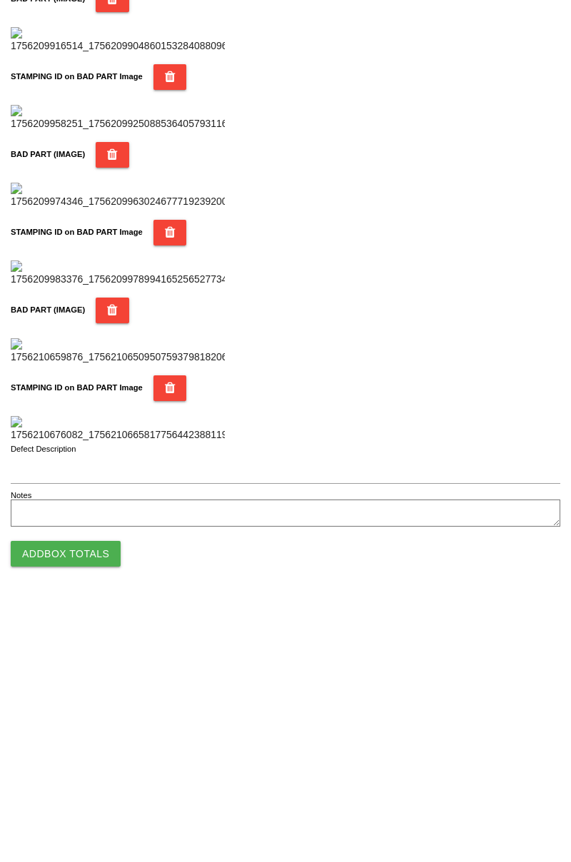
scroll to position [1250, 0]
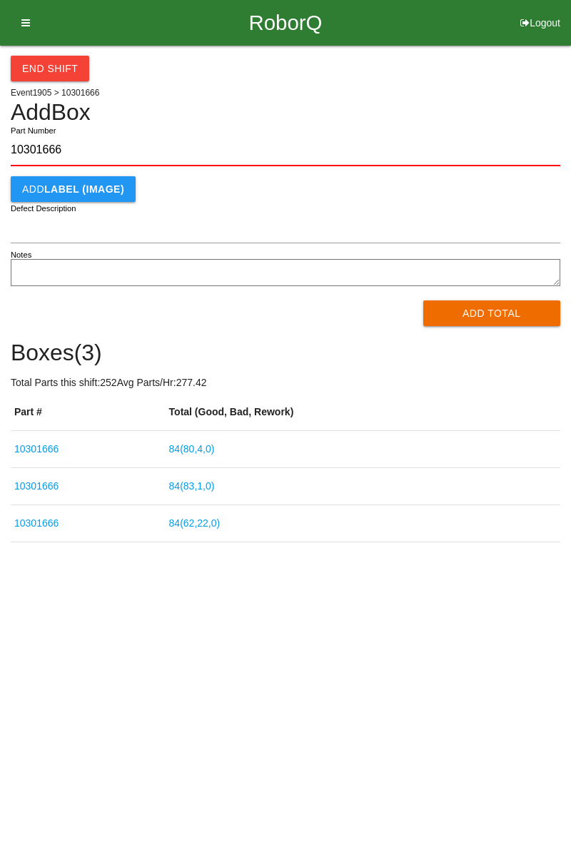
type input "10301666"
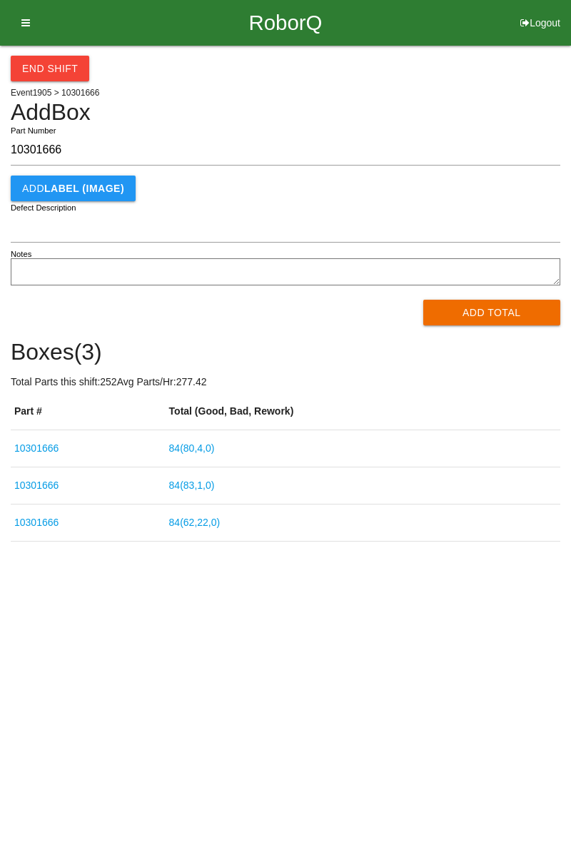
click at [491, 313] on button "Add Total" at bounding box center [492, 313] width 138 height 26
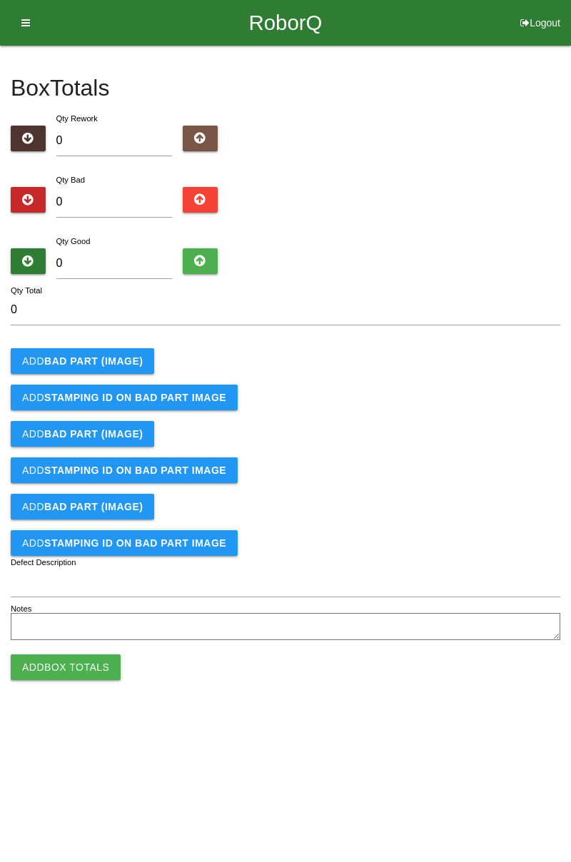
click at [127, 367] on button "Add BAD PART (IMAGE)" at bounding box center [82, 361] width 143 height 26
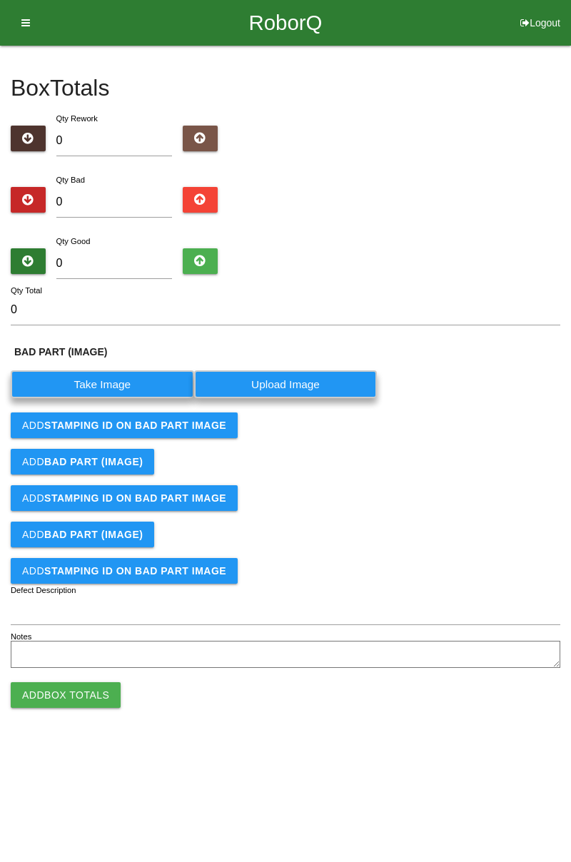
click at [120, 381] on label "Take Image" at bounding box center [102, 384] width 183 height 28
click at [0, 0] on \(IMAGE\) "Take Image" at bounding box center [0, 0] width 0 height 0
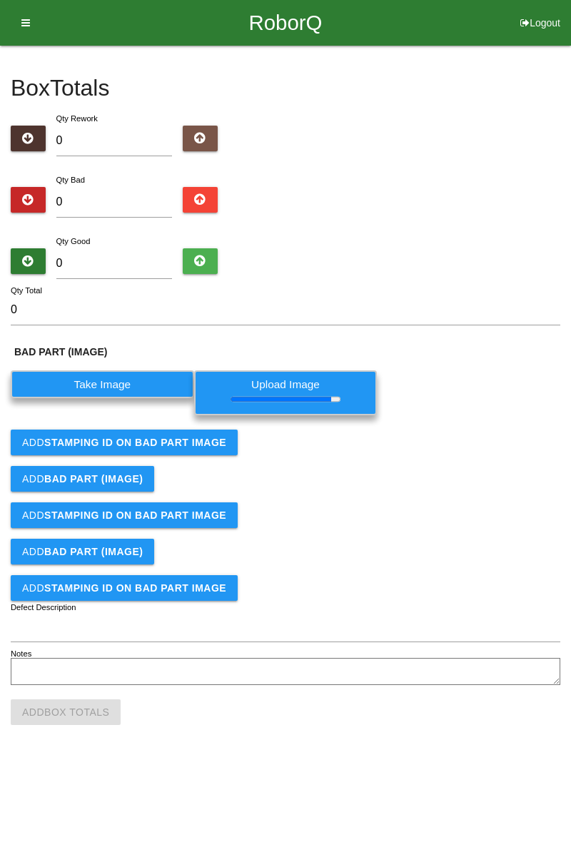
click at [194, 430] on button "Add STAMPING ID on BAD PART Image" at bounding box center [124, 443] width 227 height 26
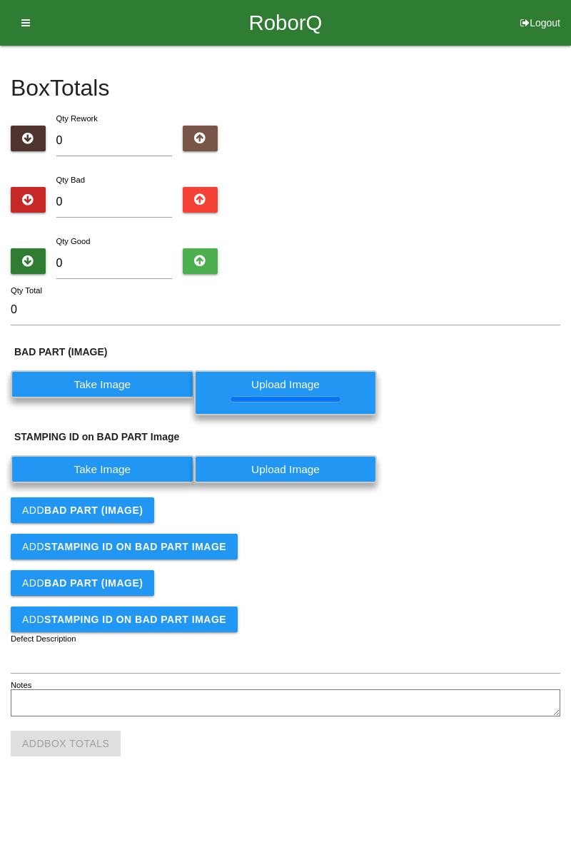
click at [133, 472] on label "Take Image" at bounding box center [102, 469] width 183 height 28
click at [0, 0] on PART "Take Image" at bounding box center [0, 0] width 0 height 0
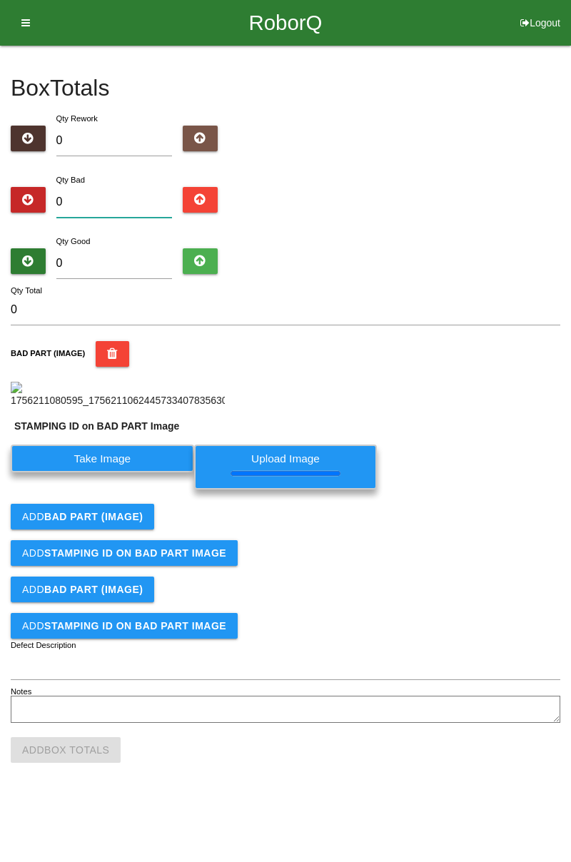
click at [118, 187] on input "0" at bounding box center [114, 202] width 116 height 31
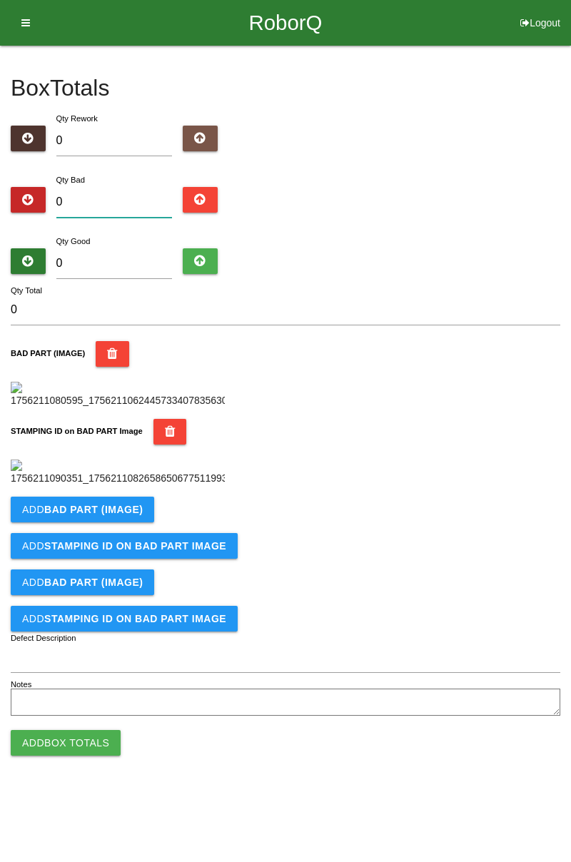
type input "5"
click at [135, 515] on b "BAD PART (IMAGE)" at bounding box center [93, 509] width 98 height 11
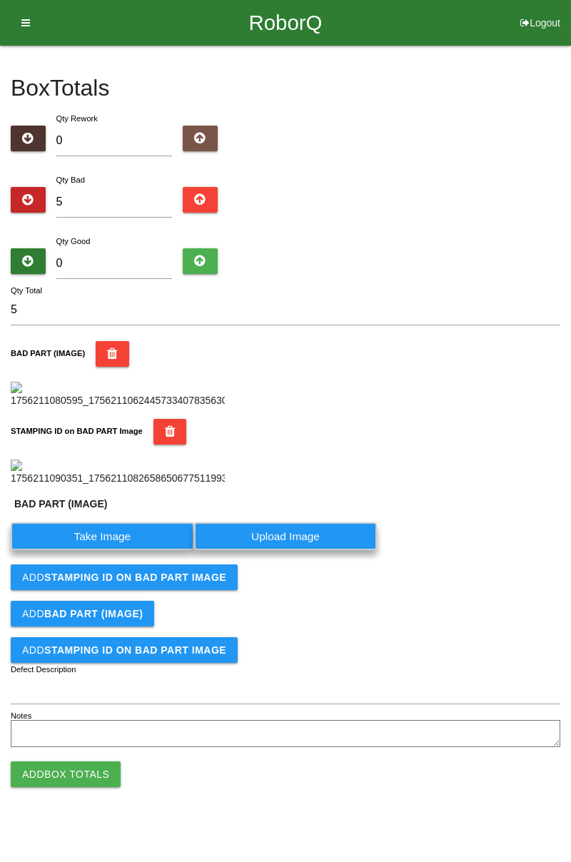
click at [118, 550] on label "Take Image" at bounding box center [102, 536] width 183 height 28
click at [0, 0] on \(IMAGE\) "Take Image" at bounding box center [0, 0] width 0 height 0
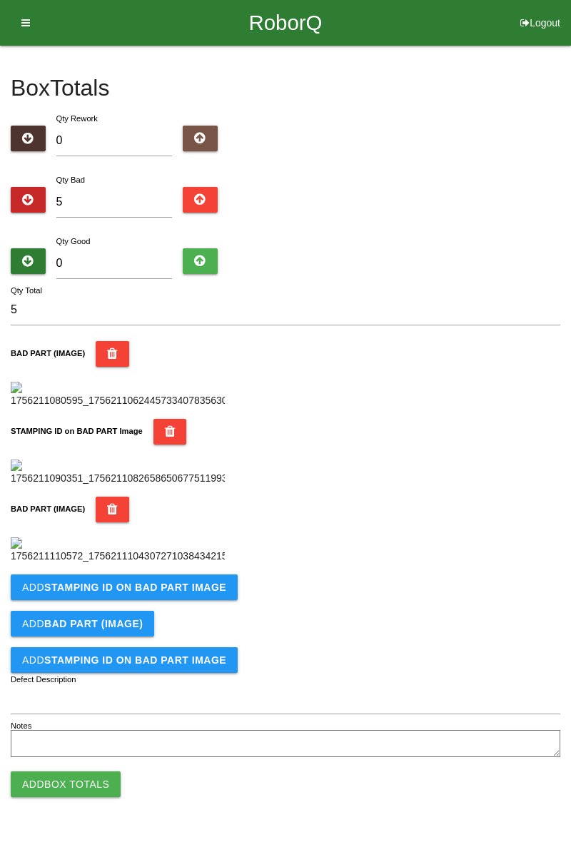
scroll to position [548, 0]
click at [184, 593] on b "STAMPING ID on BAD PART Image" at bounding box center [135, 587] width 182 height 11
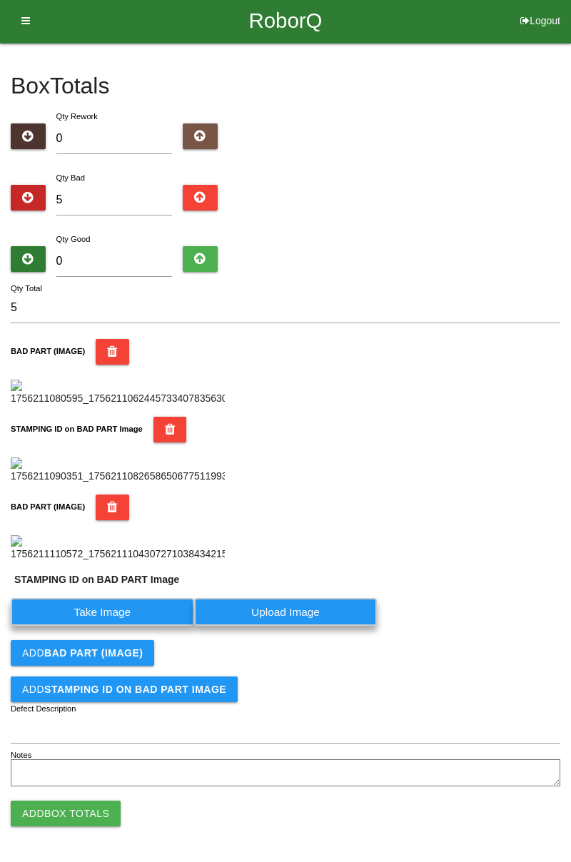
click at [148, 626] on label "Take Image" at bounding box center [102, 612] width 183 height 28
click at [0, 0] on PART "Take Image" at bounding box center [0, 0] width 0 height 0
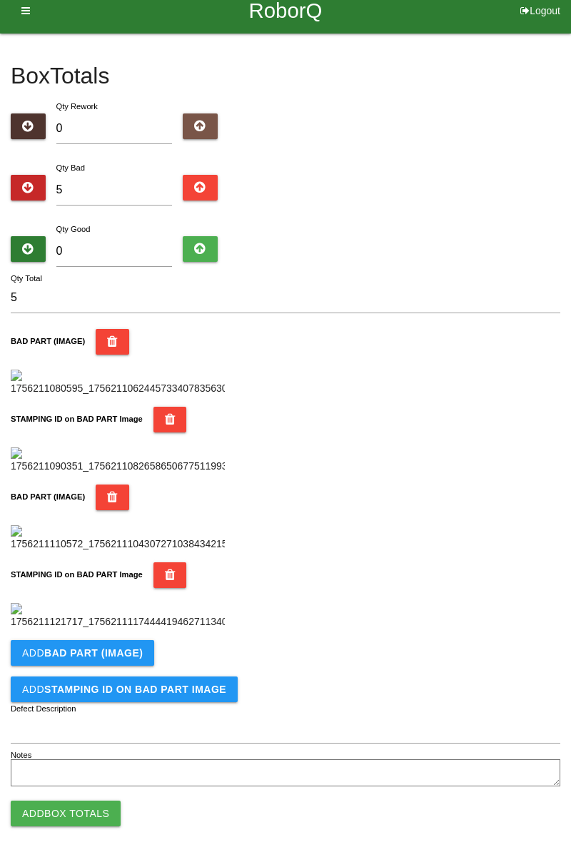
scroll to position [782, 0]
click at [118, 664] on button "Add BAD PART (IMAGE)" at bounding box center [82, 653] width 143 height 26
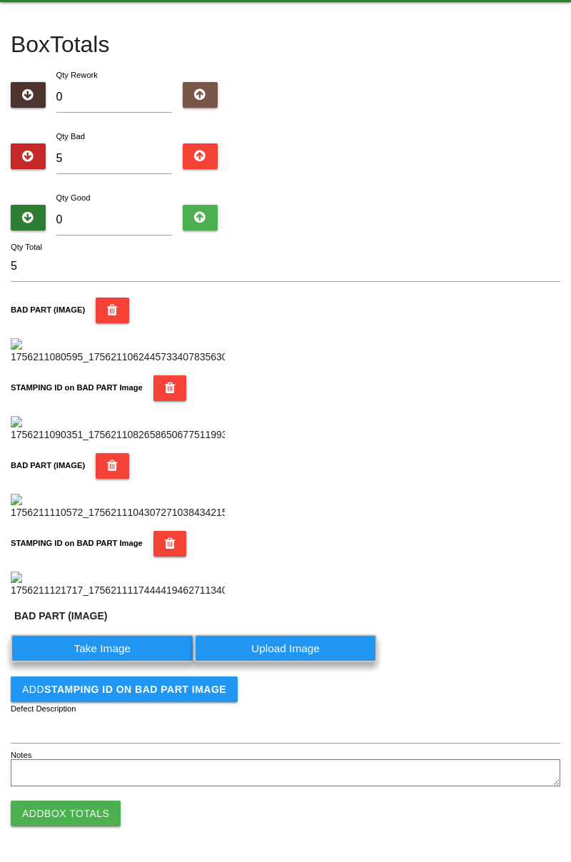
click at [142, 662] on label "Take Image" at bounding box center [102, 648] width 183 height 28
click at [0, 0] on \(IMAGE\) "Take Image" at bounding box center [0, 0] width 0 height 0
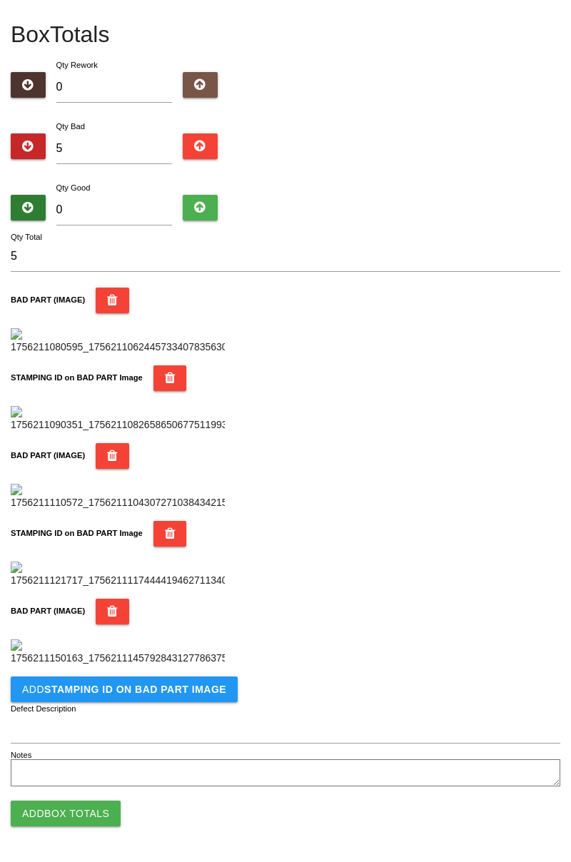
scroll to position [1016, 0]
click at [161, 699] on button "Add STAMPING ID on BAD PART Image" at bounding box center [124, 690] width 227 height 26
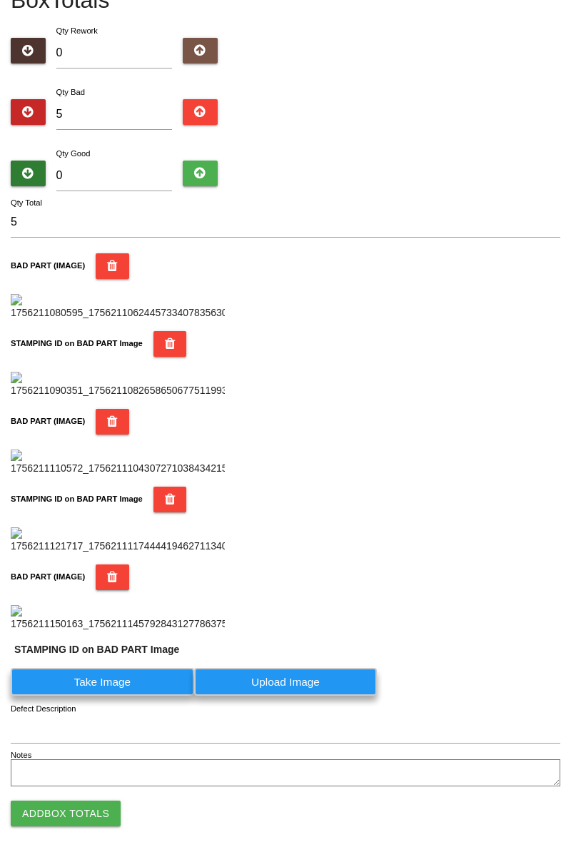
click at [133, 696] on label "Take Image" at bounding box center [102, 682] width 183 height 28
click at [0, 0] on PART "Take Image" at bounding box center [0, 0] width 0 height 0
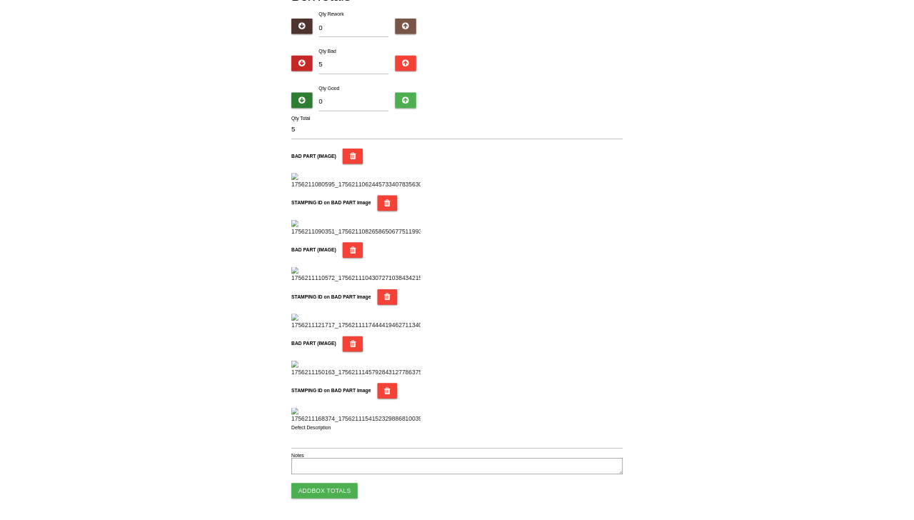
scroll to position [1273, 0]
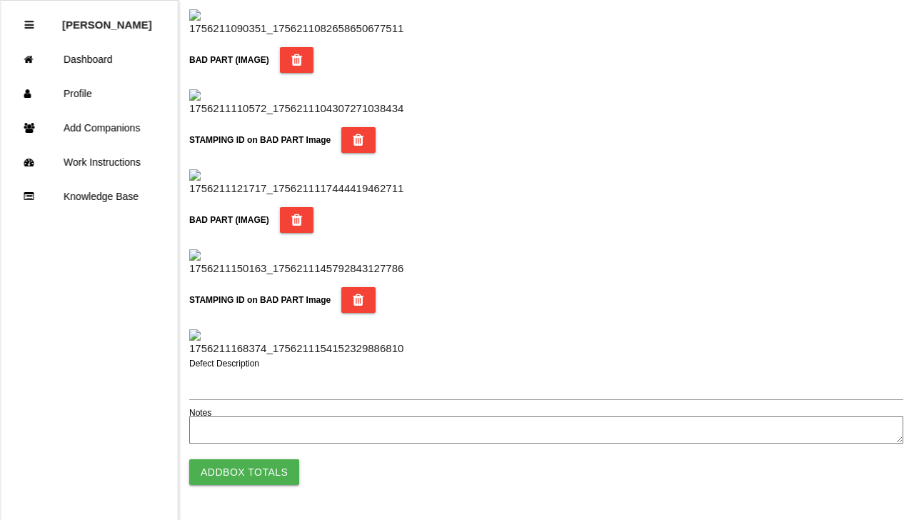
click at [570, 214] on div "Box Totals Translate Weight Weight unit: Rework Weight Bad Weight Good Weight 0…" at bounding box center [457, 10] width 914 height 876
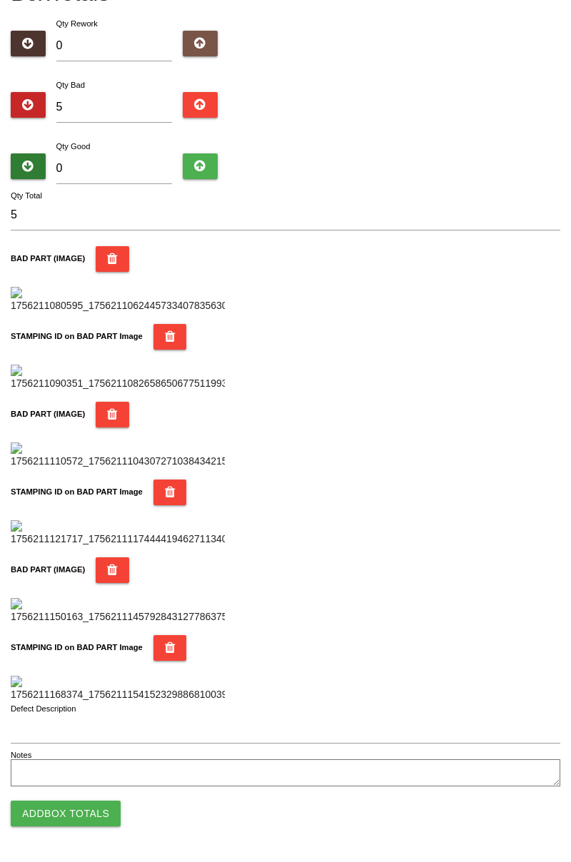
scroll to position [0, 0]
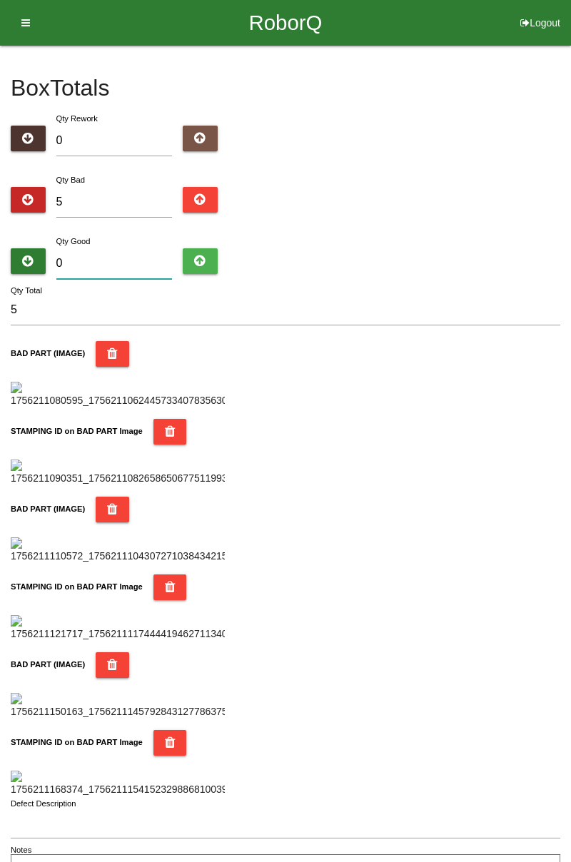
click at [141, 264] on input "0" at bounding box center [114, 263] width 116 height 31
type input "7"
type input "12"
type input "79"
type input "84"
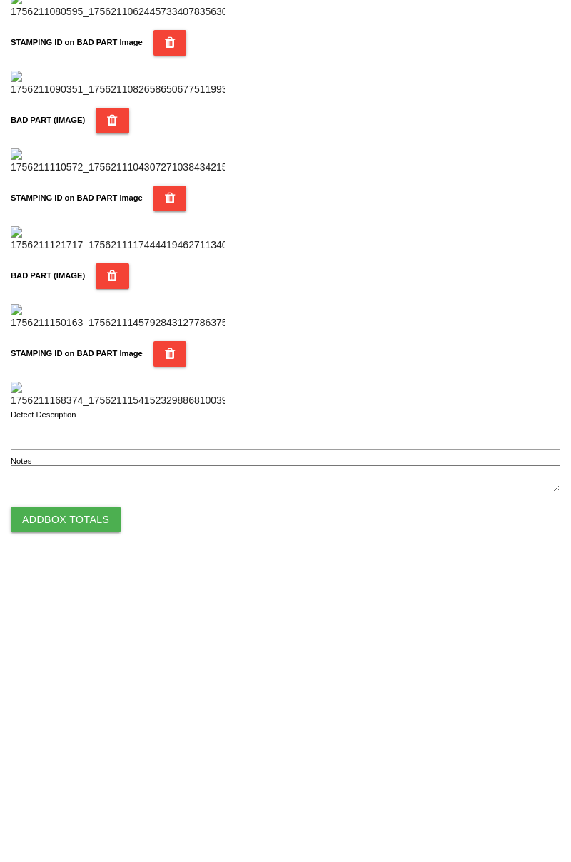
type input "79"
click at [85, 822] on button "Add Box Totals" at bounding box center [66, 814] width 110 height 26
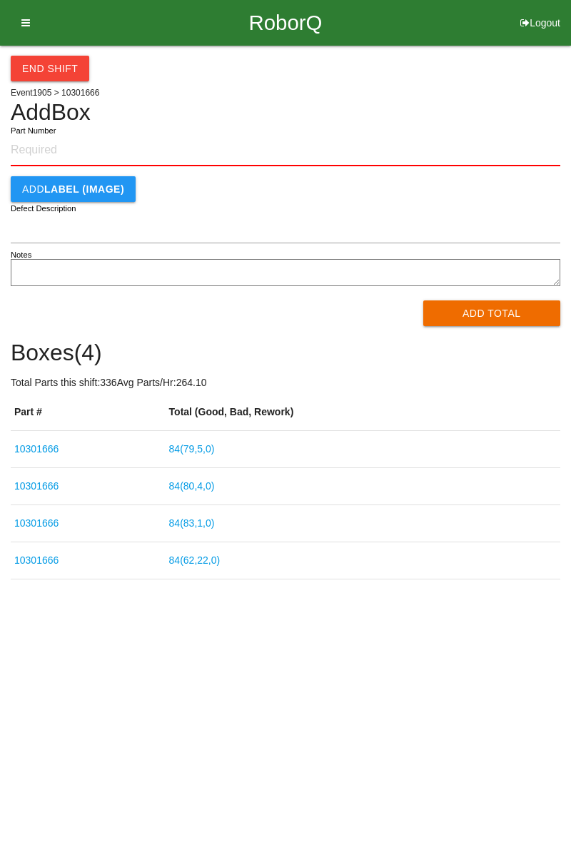
click at [79, 147] on input "Part Number" at bounding box center [286, 150] width 550 height 31
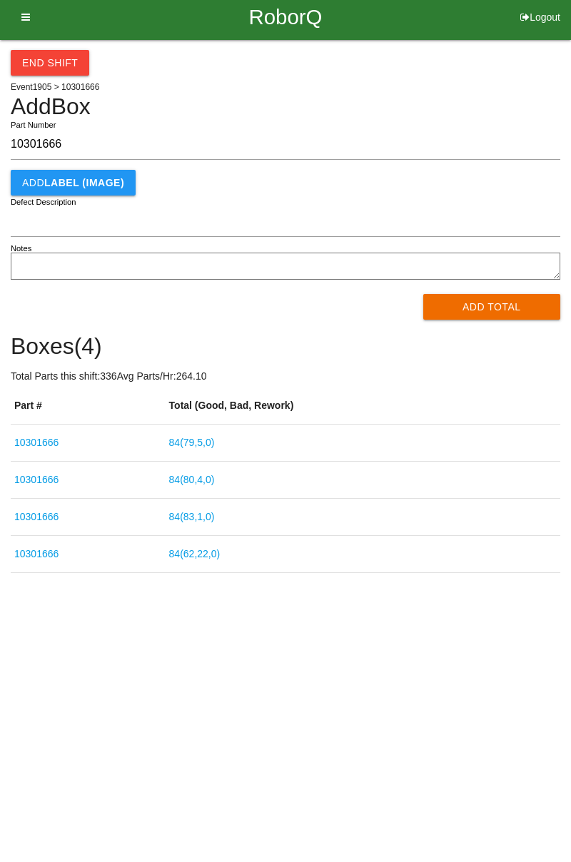
type input "10301666"
click at [512, 309] on button "Add Total" at bounding box center [492, 313] width 138 height 26
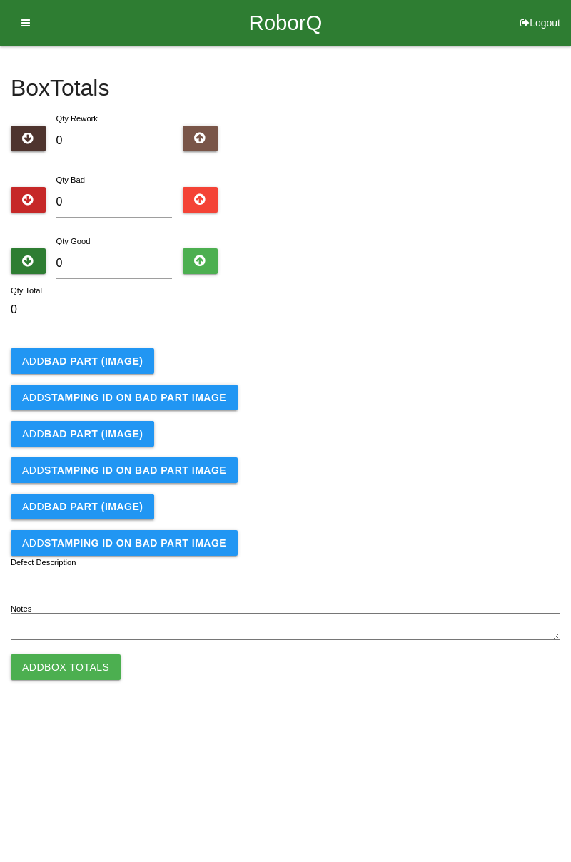
click at [114, 364] on b "BAD PART (IMAGE)" at bounding box center [93, 360] width 98 height 11
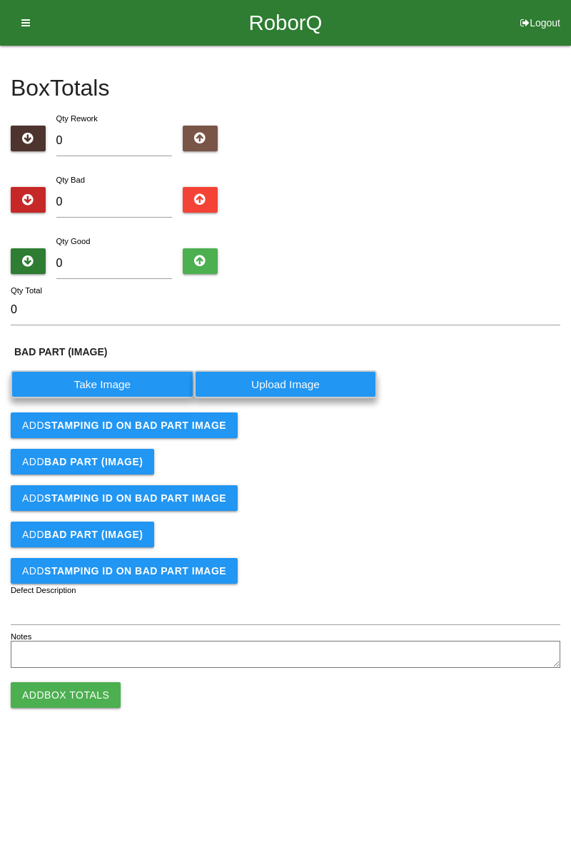
click at [126, 385] on label "Take Image" at bounding box center [102, 384] width 183 height 28
click at [0, 0] on \(IMAGE\) "Take Image" at bounding box center [0, 0] width 0 height 0
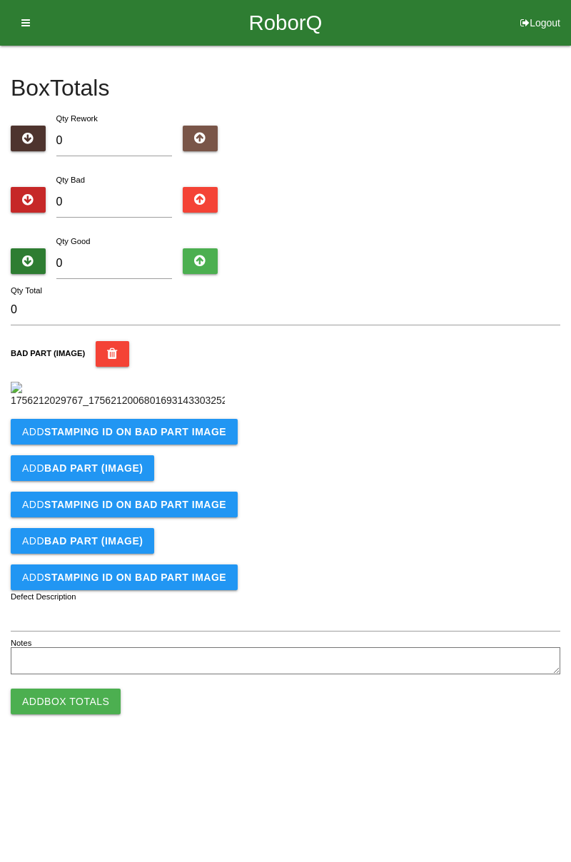
click at [174, 445] on button "Add STAMPING ID on BAD PART Image" at bounding box center [124, 432] width 227 height 26
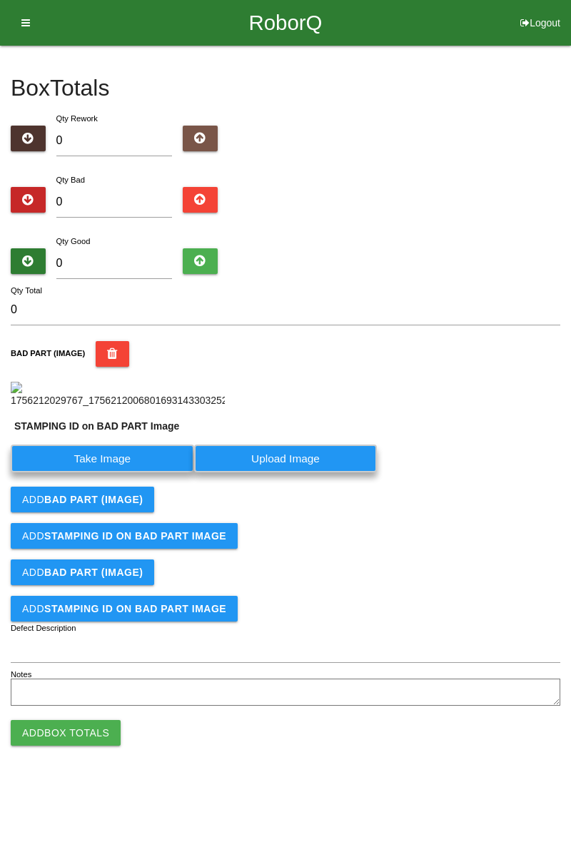
click at [129, 472] on label "Take Image" at bounding box center [102, 459] width 183 height 28
click at [0, 0] on PART "Take Image" at bounding box center [0, 0] width 0 height 0
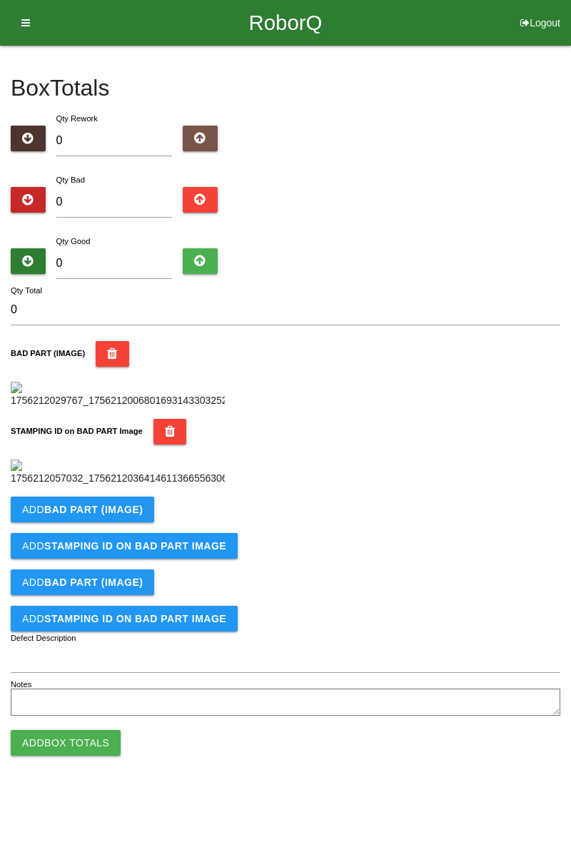
scroll to position [314, 0]
click at [135, 515] on b "BAD PART (IMAGE)" at bounding box center [93, 509] width 98 height 11
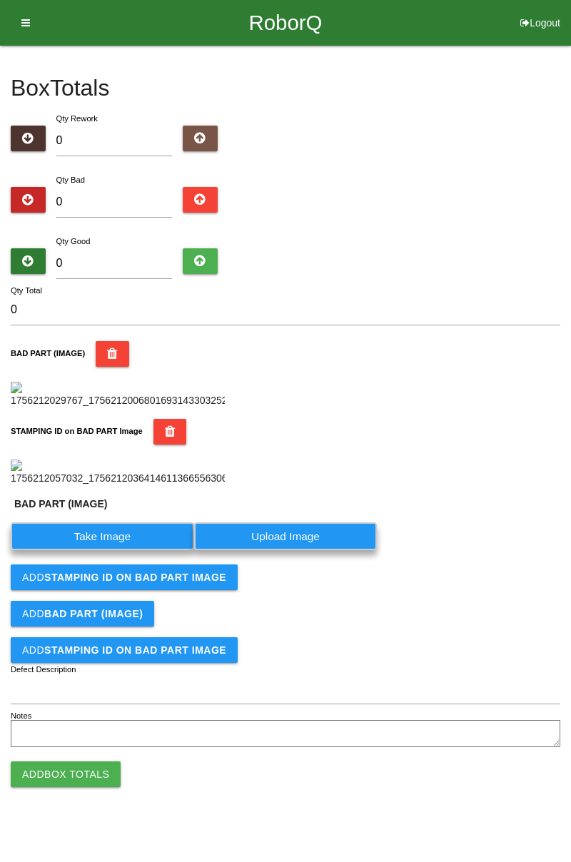
click at [126, 550] on label "Take Image" at bounding box center [102, 536] width 183 height 28
click at [0, 0] on \(IMAGE\) "Take Image" at bounding box center [0, 0] width 0 height 0
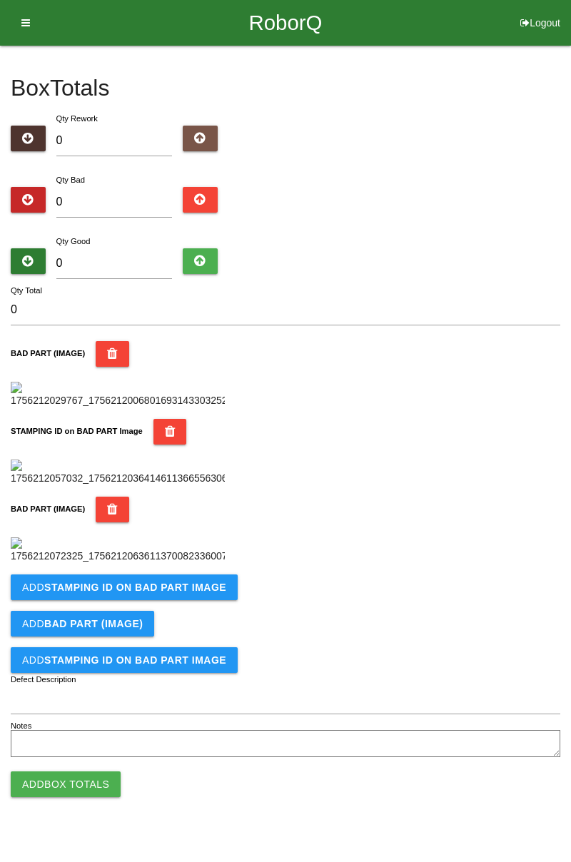
scroll to position [548, 0]
click at [183, 593] on b "STAMPING ID on BAD PART Image" at bounding box center [135, 587] width 182 height 11
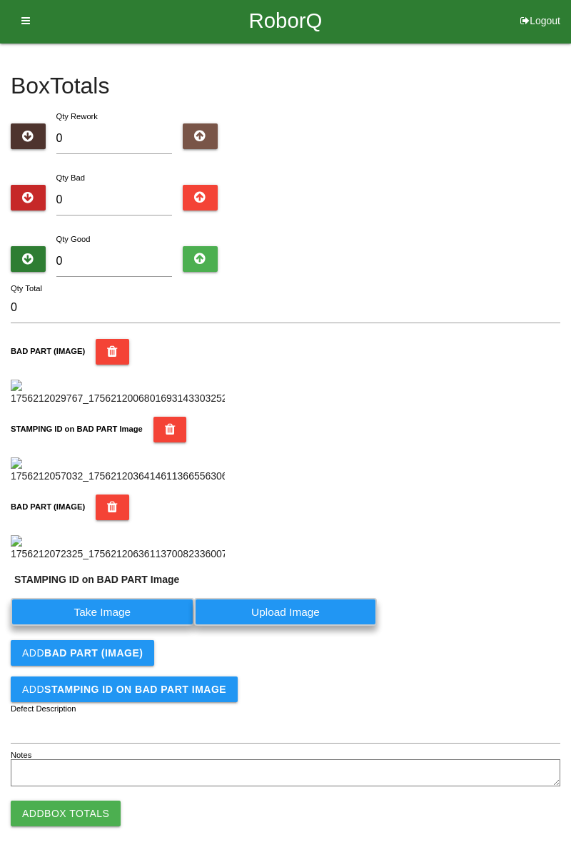
click at [133, 626] on label "Take Image" at bounding box center [102, 612] width 183 height 28
click at [0, 0] on PART "Take Image" at bounding box center [0, 0] width 0 height 0
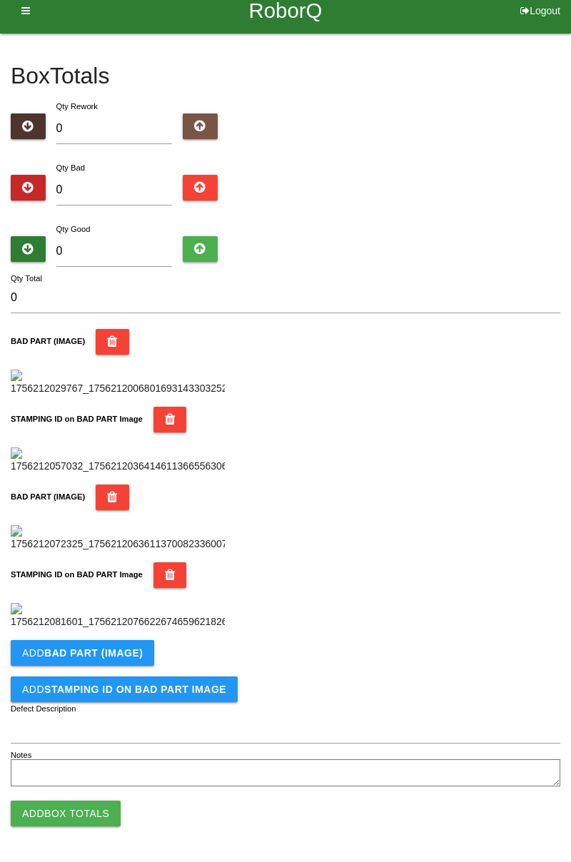
scroll to position [782, 0]
click at [131, 657] on b "BAD PART (IMAGE)" at bounding box center [93, 652] width 98 height 11
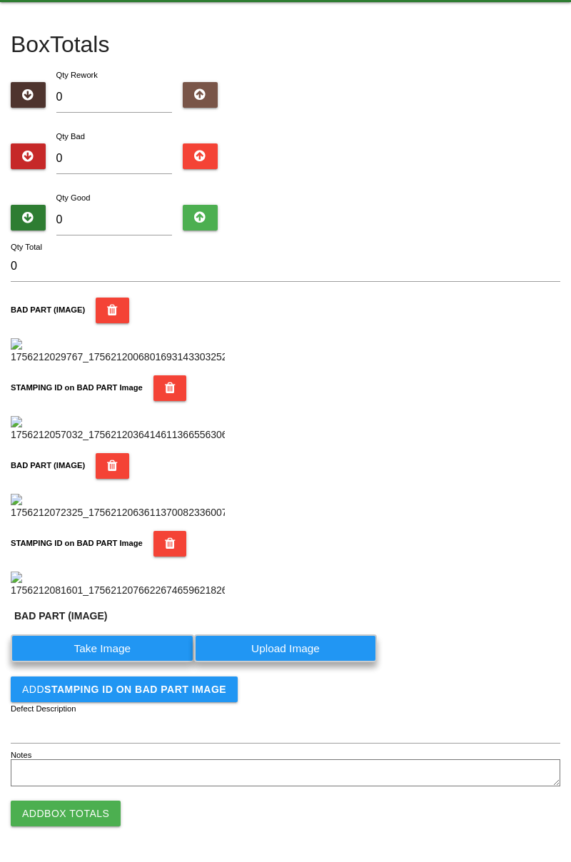
click at [126, 662] on label "Take Image" at bounding box center [102, 648] width 183 height 28
click at [0, 0] on \(IMAGE\) "Take Image" at bounding box center [0, 0] width 0 height 0
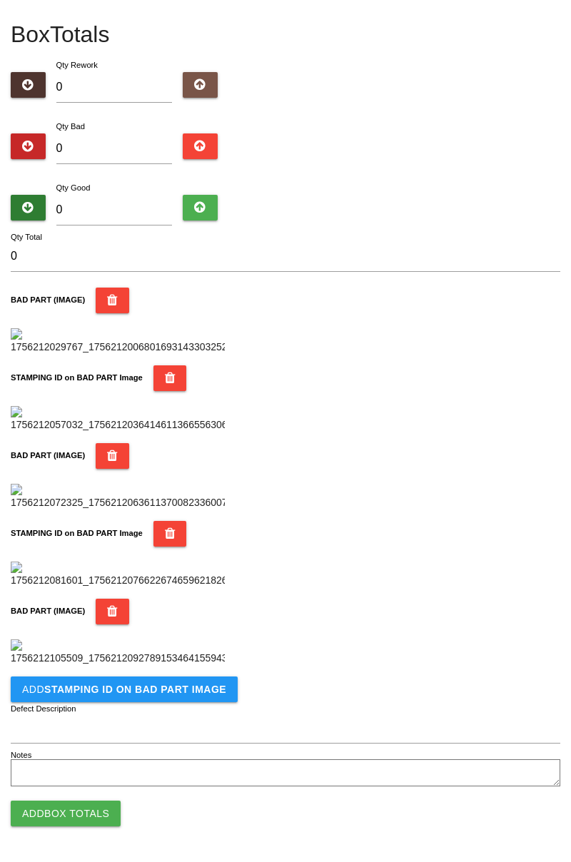
scroll to position [1016, 0]
click at [191, 690] on b "STAMPING ID on BAD PART Image" at bounding box center [135, 689] width 182 height 11
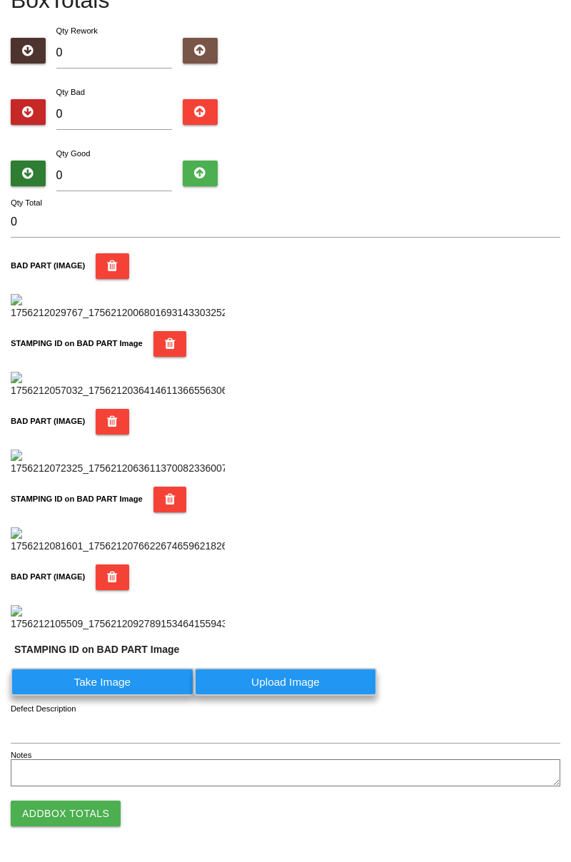
click at [131, 696] on label "Take Image" at bounding box center [102, 682] width 183 height 28
click at [0, 0] on PART "Take Image" at bounding box center [0, 0] width 0 height 0
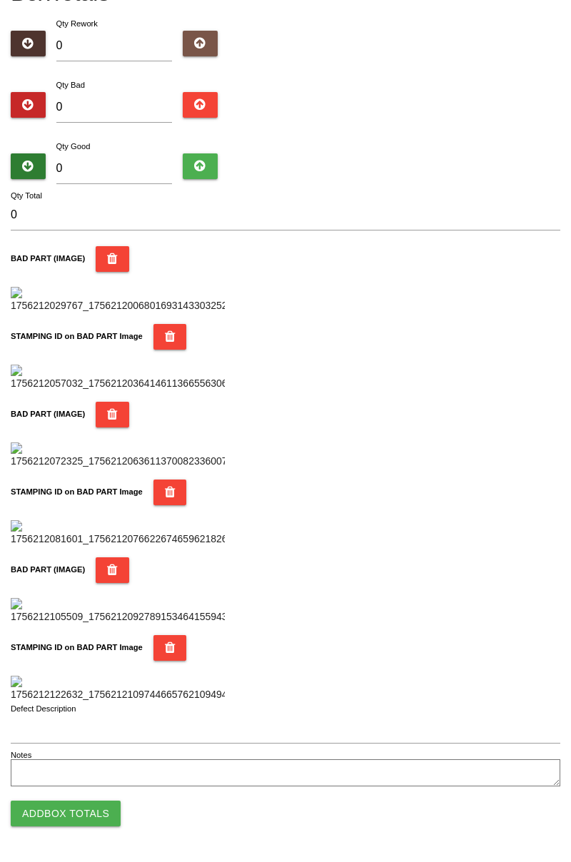
scroll to position [0, 0]
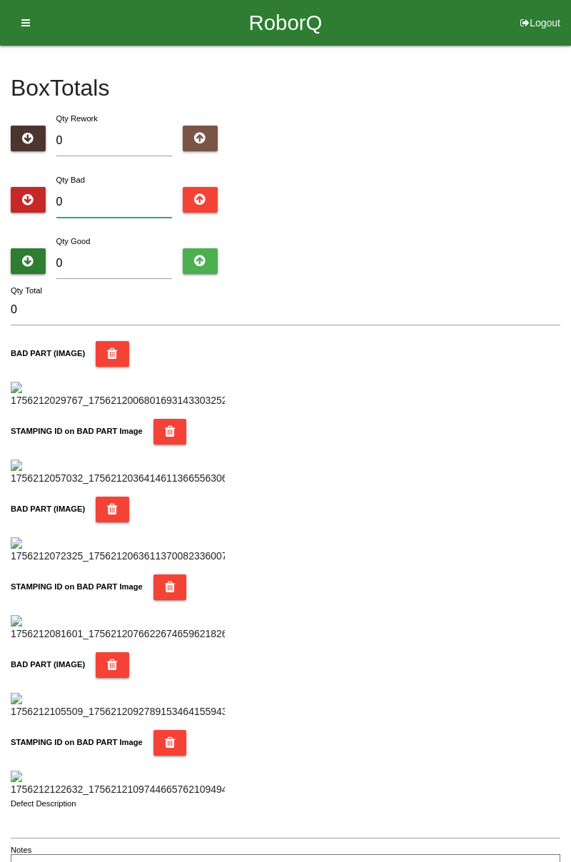
click at [126, 203] on input "0" at bounding box center [114, 202] width 116 height 31
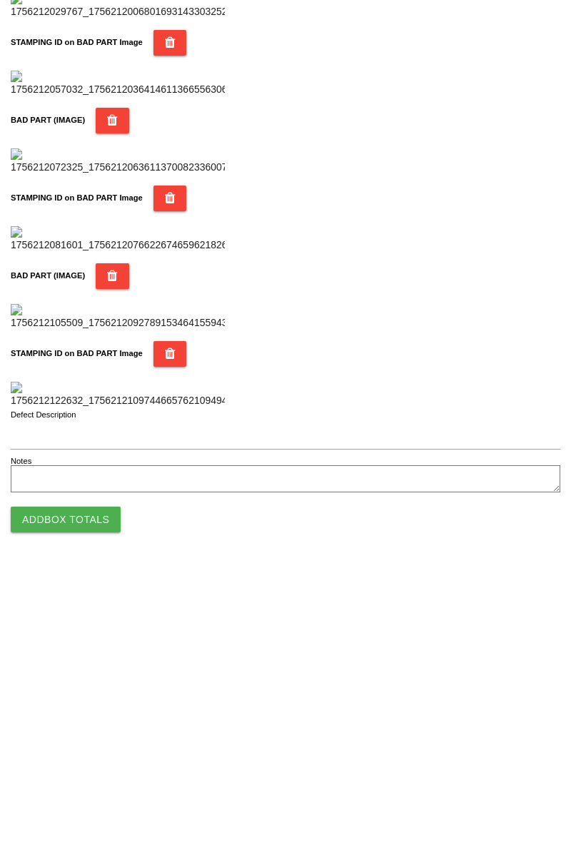
scroll to position [1250, 0]
type input "3"
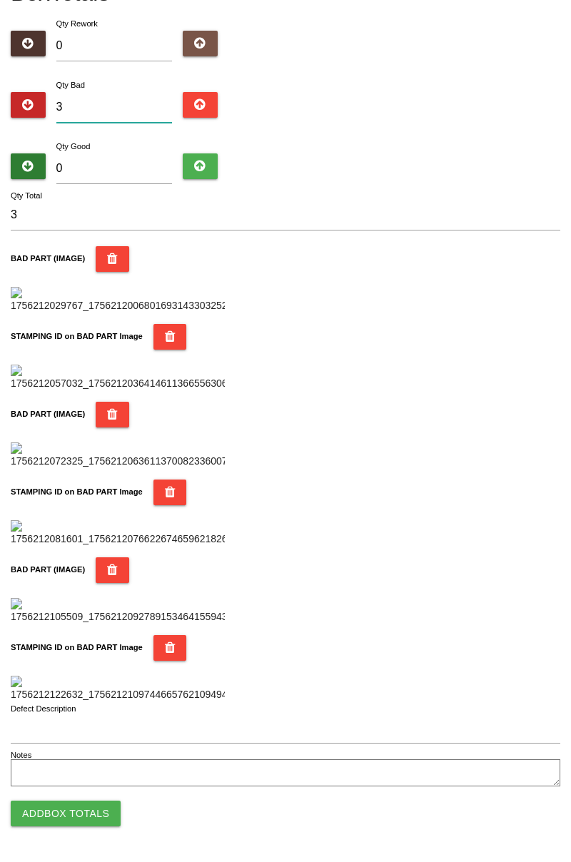
type input "3"
click at [117, 153] on input "0" at bounding box center [114, 168] width 116 height 31
type input "8"
type input "11"
type input "81"
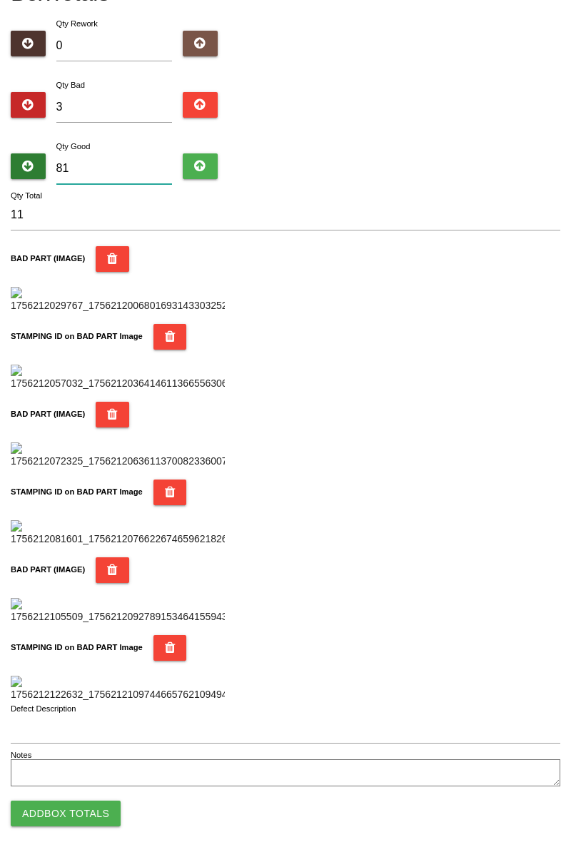
type input "84"
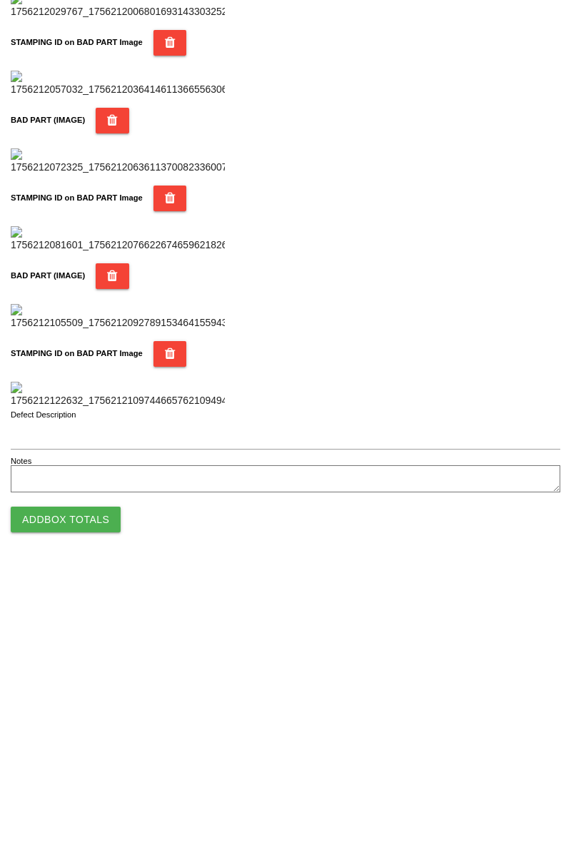
type input "81"
click at [88, 812] on button "Add Box Totals" at bounding box center [66, 814] width 110 height 26
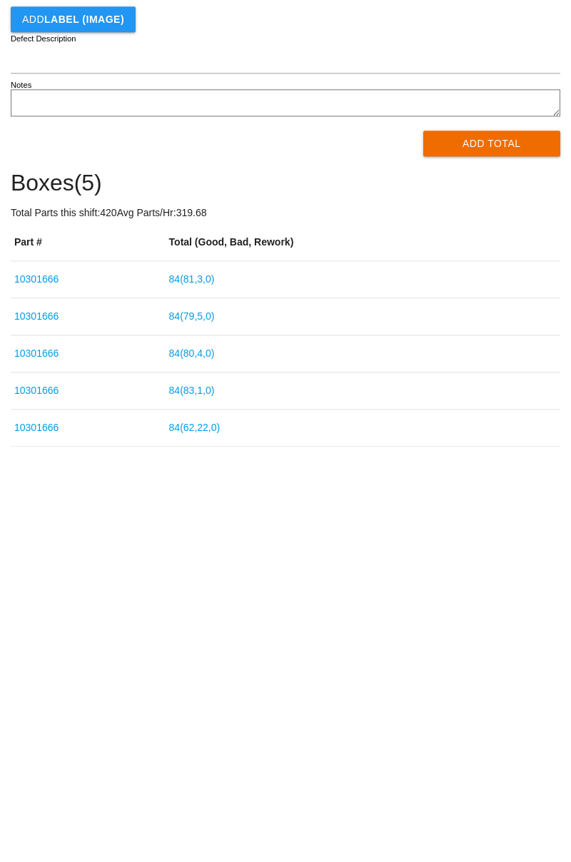
type input "10301666"
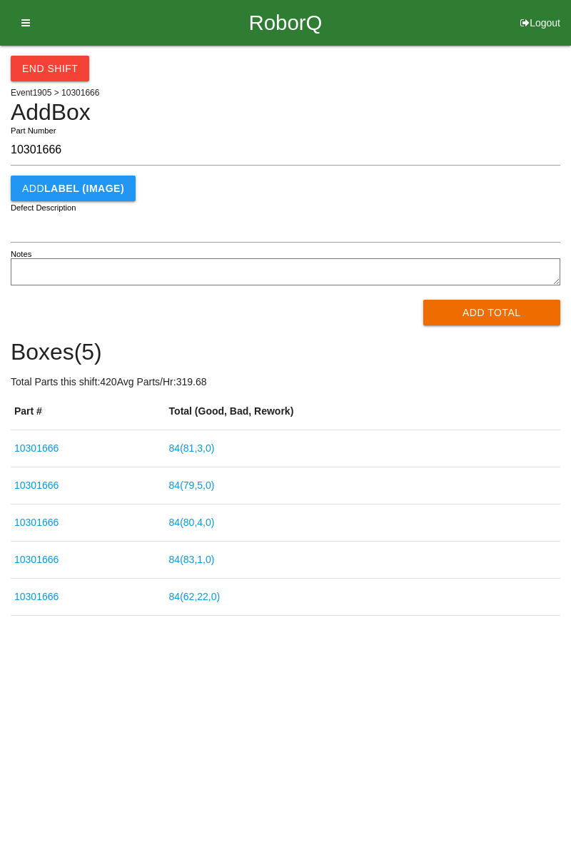
click at [491, 308] on button "Add Total" at bounding box center [492, 313] width 138 height 26
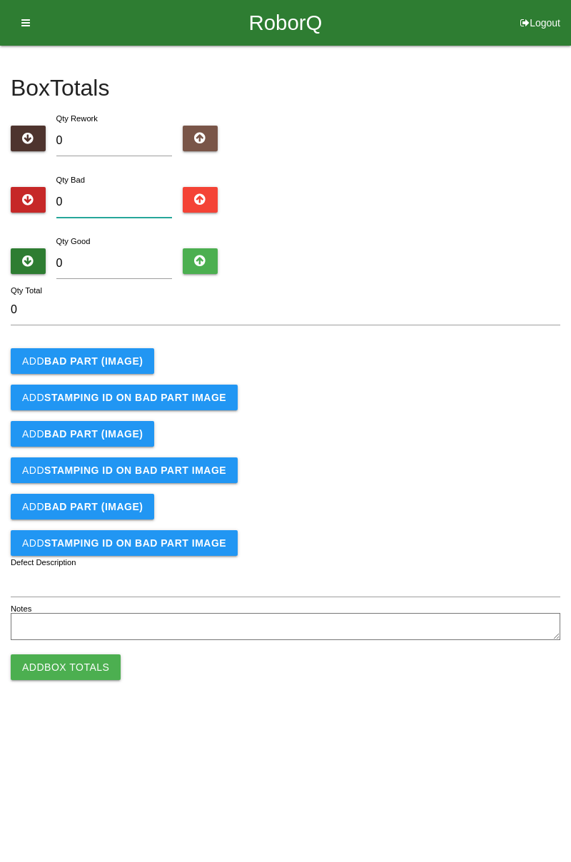
click at [133, 197] on input "0" at bounding box center [114, 202] width 116 height 31
type input "3"
click at [130, 267] on input "0" at bounding box center [114, 263] width 116 height 31
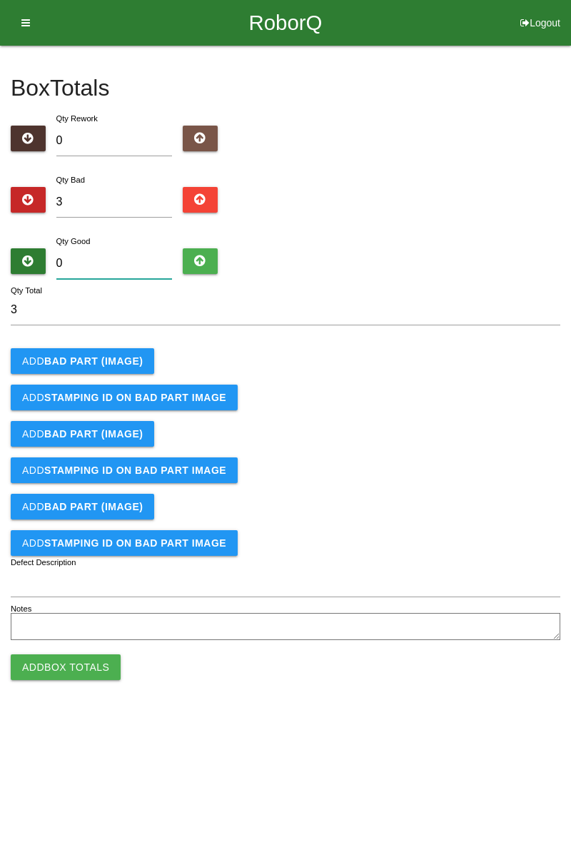
type input "8"
type input "11"
type input "81"
type input "84"
type input "81"
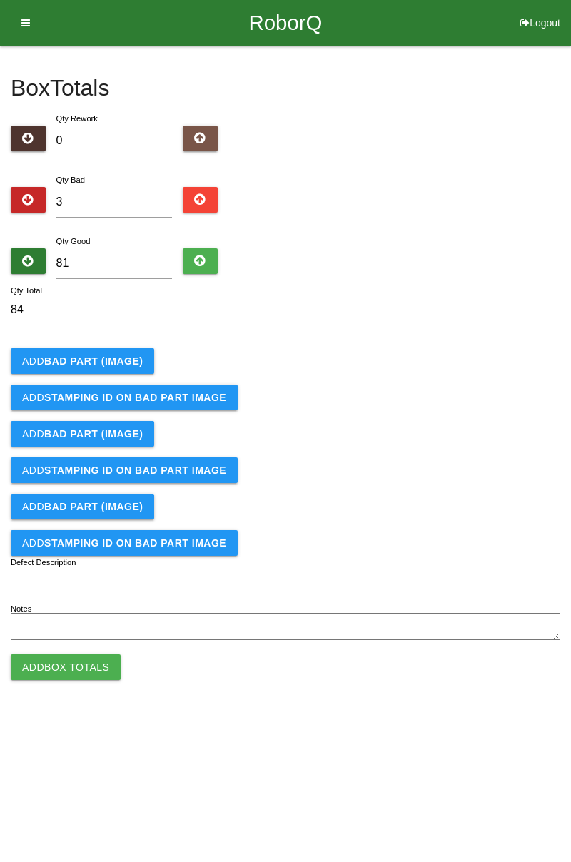
click at [121, 364] on b "BAD PART (IMAGE)" at bounding box center [93, 360] width 98 height 11
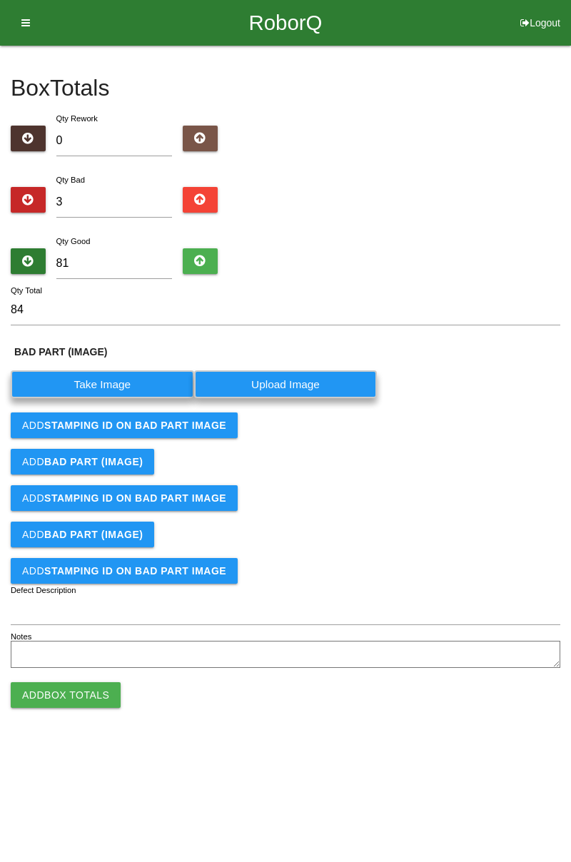
click at [116, 382] on label "Take Image" at bounding box center [102, 384] width 183 height 28
click at [0, 0] on \(IMAGE\) "Take Image" at bounding box center [0, 0] width 0 height 0
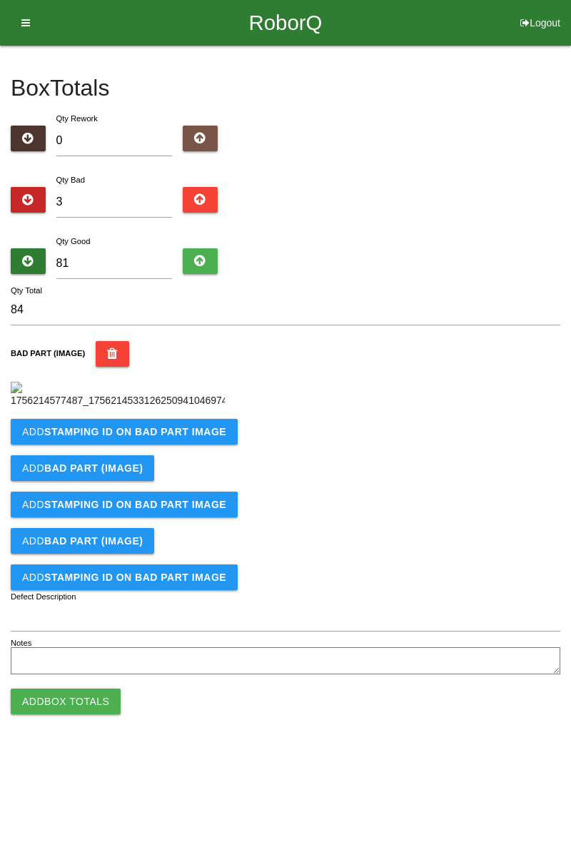
click at [164, 438] on b "STAMPING ID on BAD PART Image" at bounding box center [135, 431] width 182 height 11
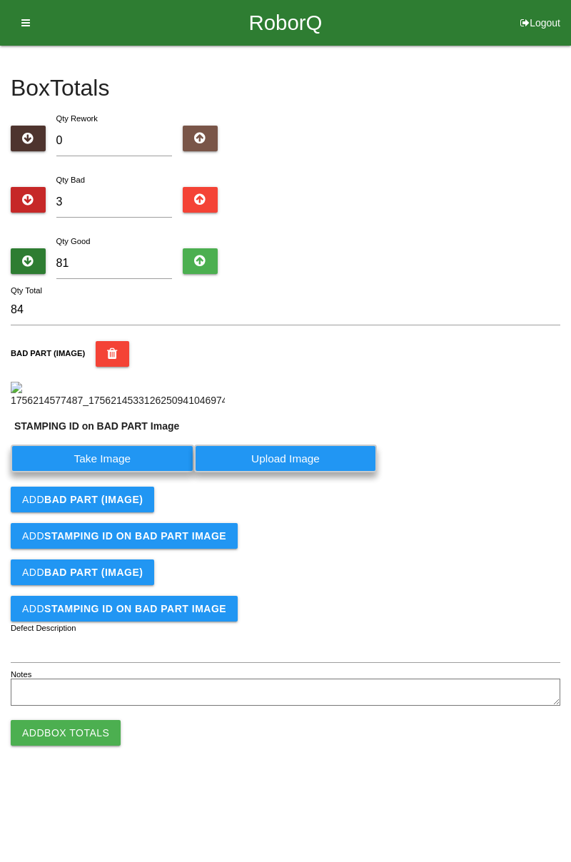
click at [156, 472] on label "Take Image" at bounding box center [102, 459] width 183 height 28
click at [0, 0] on PART "Take Image" at bounding box center [0, 0] width 0 height 0
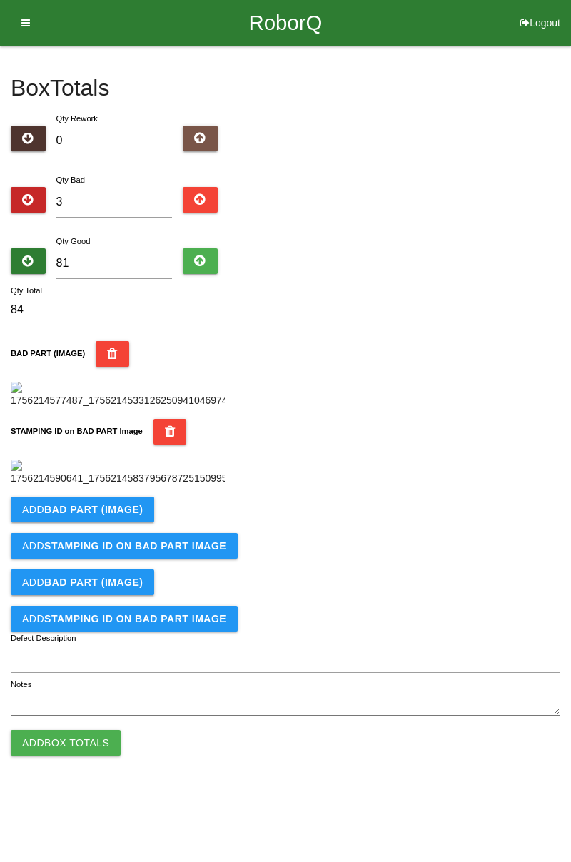
scroll to position [314, 0]
click at [138, 515] on b "BAD PART (IMAGE)" at bounding box center [93, 509] width 98 height 11
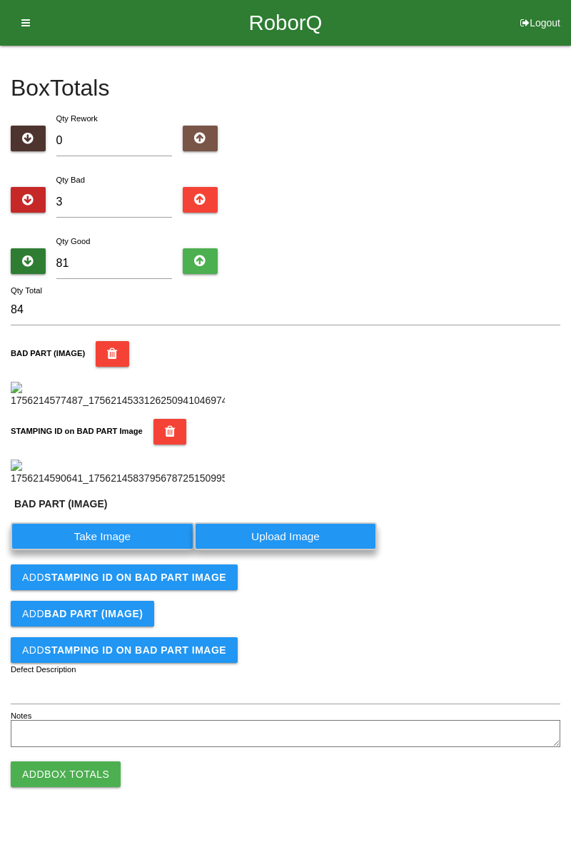
click at [108, 550] on label "Take Image" at bounding box center [102, 536] width 183 height 28
click at [0, 0] on \(IMAGE\) "Take Image" at bounding box center [0, 0] width 0 height 0
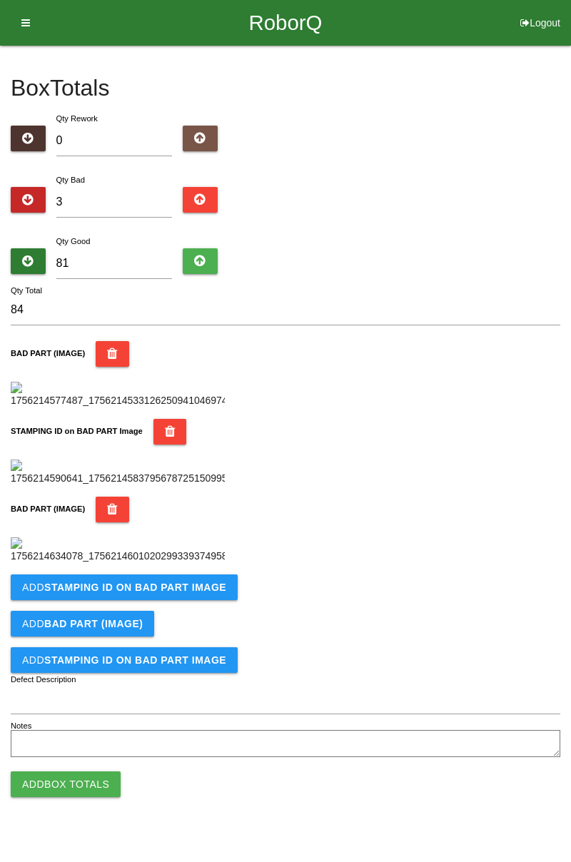
scroll to position [548, 0]
click at [194, 600] on button "Add STAMPING ID on BAD PART Image" at bounding box center [124, 588] width 227 height 26
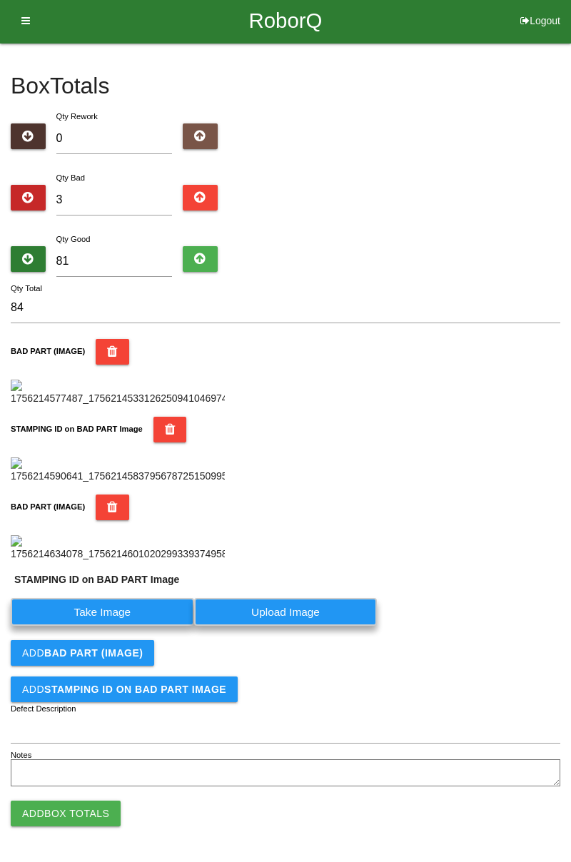
click at [150, 626] on label "Take Image" at bounding box center [102, 612] width 183 height 28
click at [0, 0] on PART "Take Image" at bounding box center [0, 0] width 0 height 0
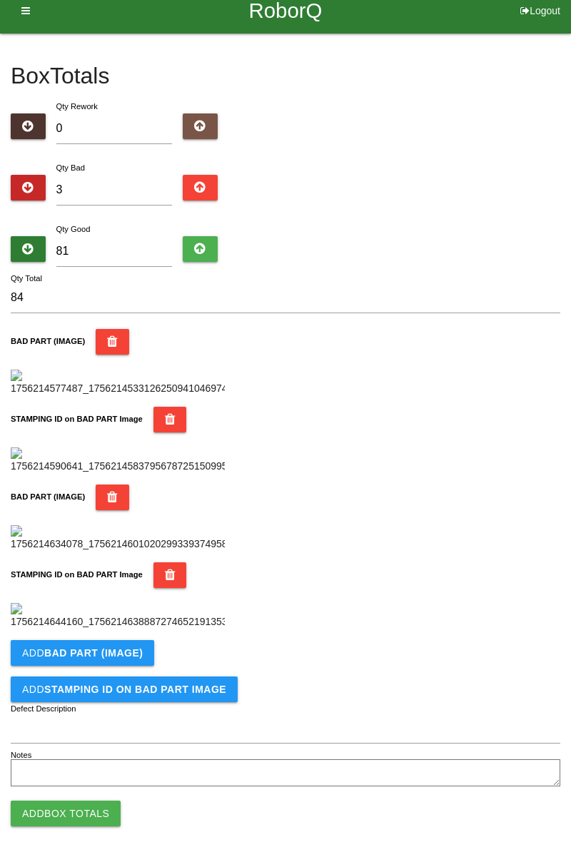
scroll to position [782, 0]
click at [127, 655] on b "BAD PART (IMAGE)" at bounding box center [93, 652] width 98 height 11
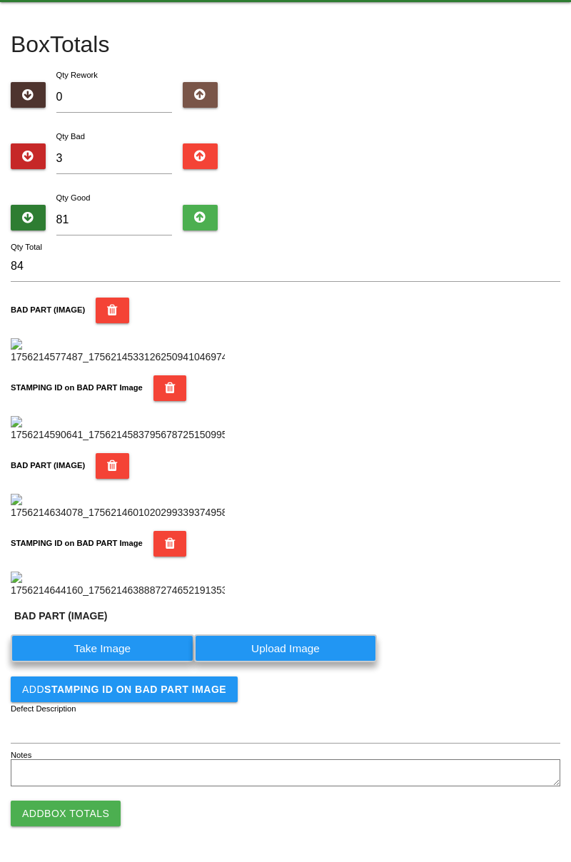
click at [123, 662] on label "Take Image" at bounding box center [102, 648] width 183 height 28
click at [0, 0] on \(IMAGE\) "Take Image" at bounding box center [0, 0] width 0 height 0
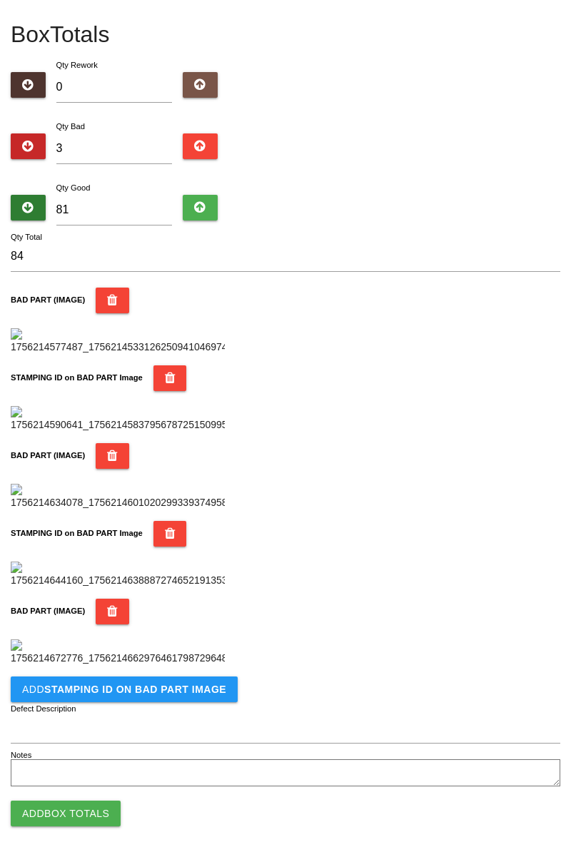
scroll to position [1016, 0]
click at [176, 699] on button "Add STAMPING ID on BAD PART Image" at bounding box center [124, 690] width 227 height 26
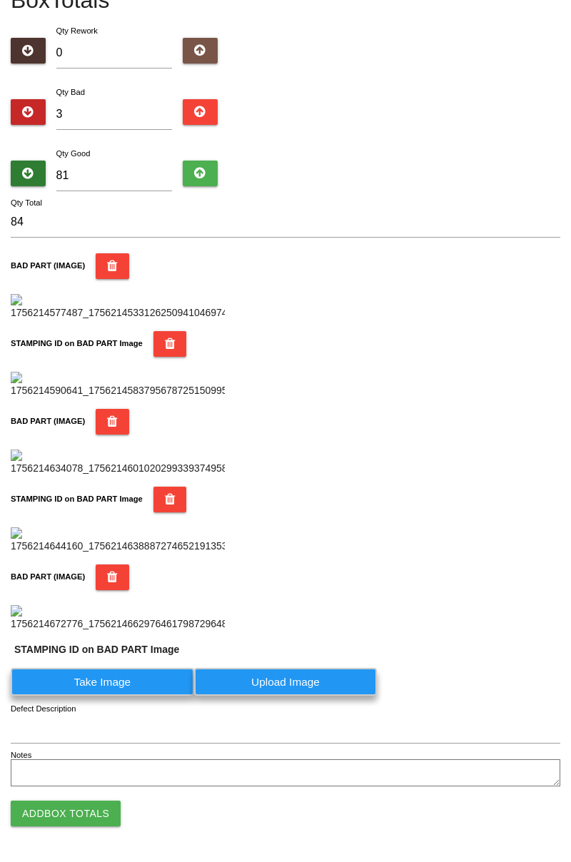
click at [156, 696] on label "Take Image" at bounding box center [102, 682] width 183 height 28
click at [0, 0] on PART "Take Image" at bounding box center [0, 0] width 0 height 0
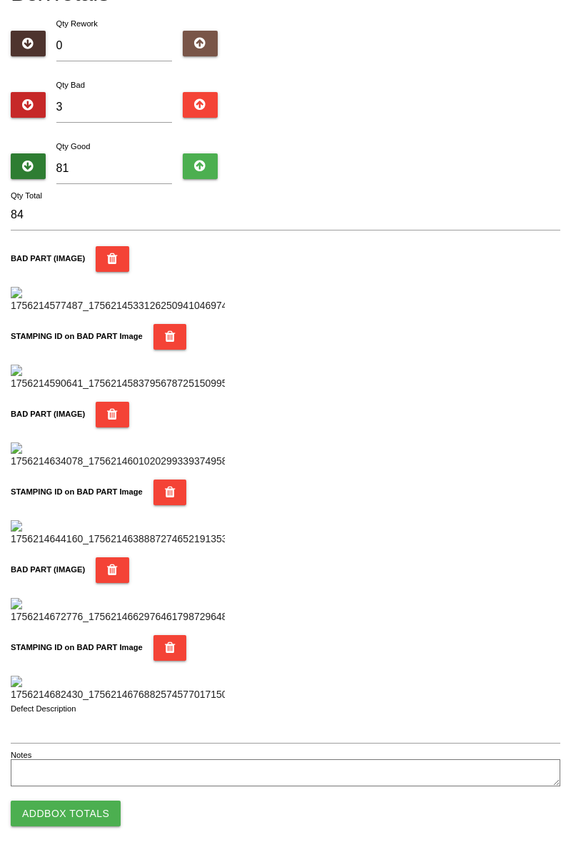
scroll to position [1250, 0]
click at [85, 806] on button "Add Box Totals" at bounding box center [66, 814] width 110 height 26
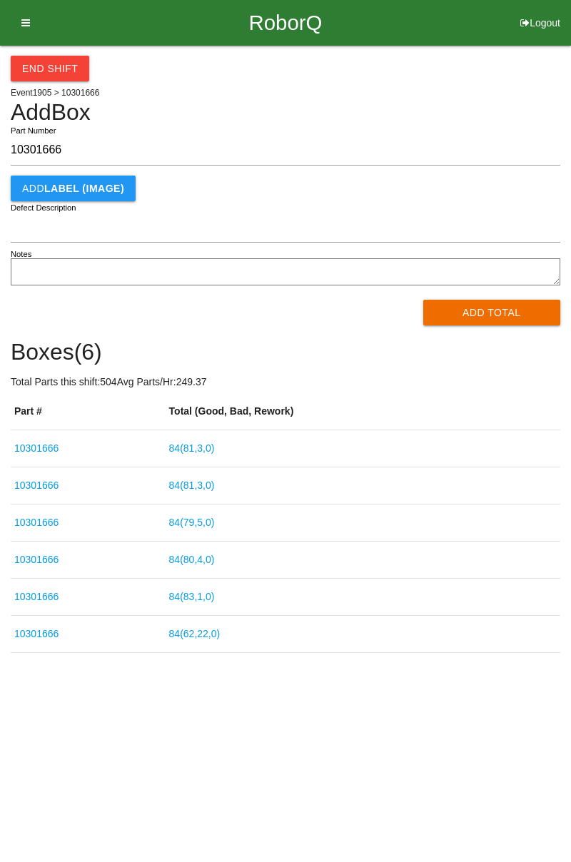
type input "10301666"
click at [495, 312] on button "Add Total" at bounding box center [492, 313] width 138 height 26
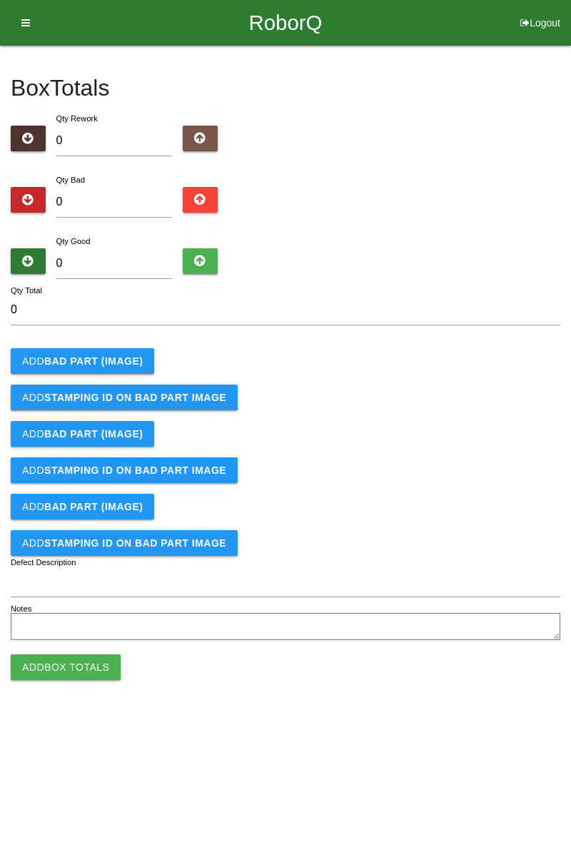
click at [74, 360] on b "BAD PART (IMAGE)" at bounding box center [93, 360] width 98 height 11
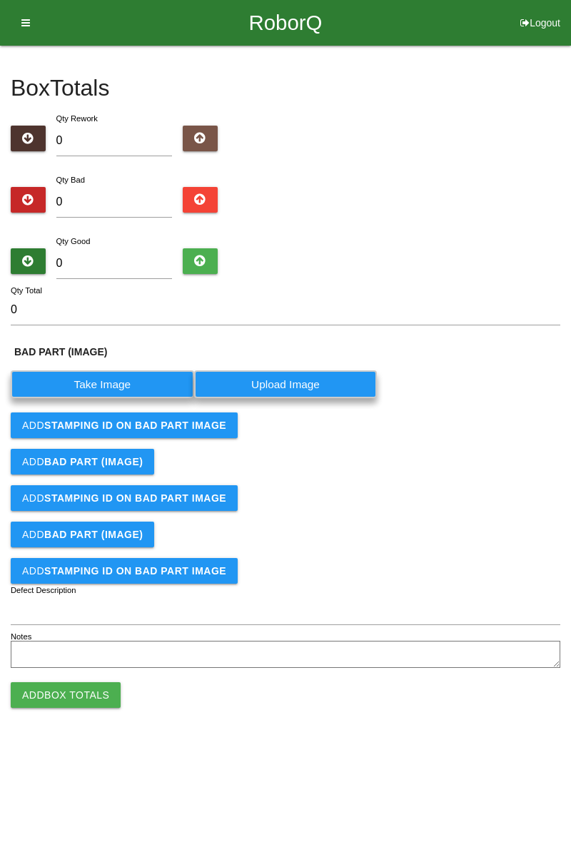
click at [84, 387] on label "Take Image" at bounding box center [102, 384] width 183 height 28
click at [0, 0] on \(IMAGE\) "Take Image" at bounding box center [0, 0] width 0 height 0
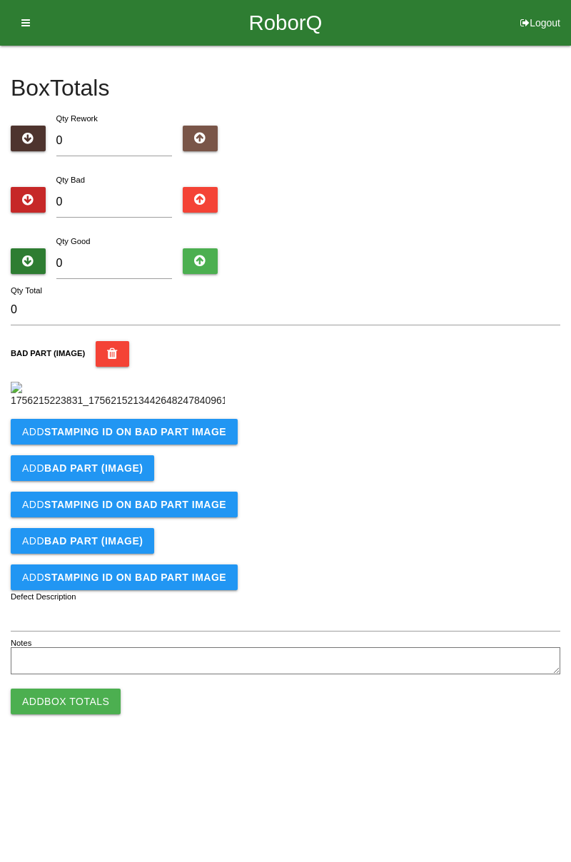
click at [44, 481] on button "Add BAD PART (IMAGE)" at bounding box center [82, 468] width 143 height 26
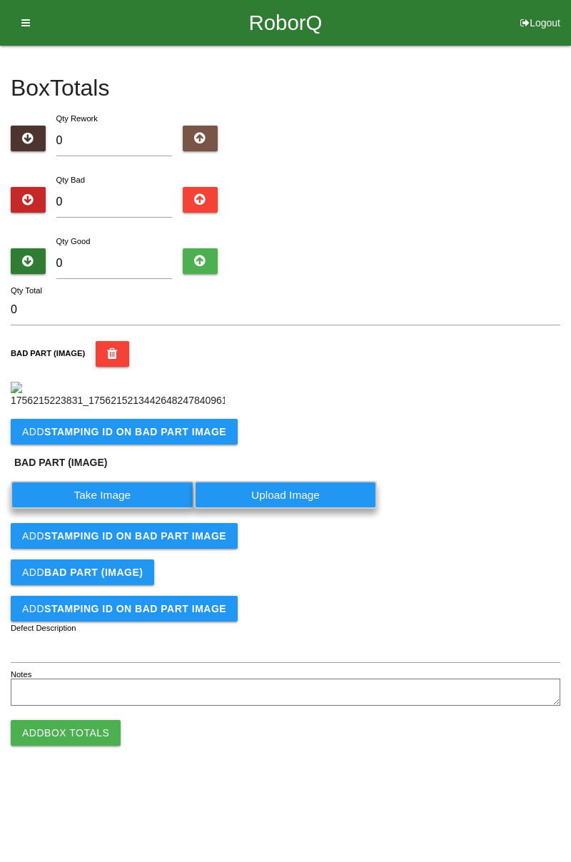
click at [43, 445] on button "Add STAMPING ID on BAD PART Image" at bounding box center [124, 432] width 227 height 26
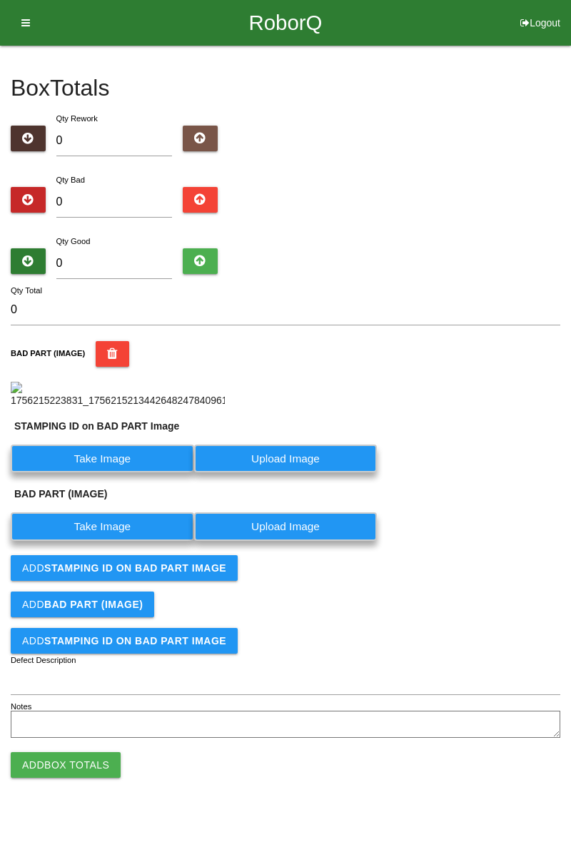
click at [54, 472] on label "Take Image" at bounding box center [102, 459] width 183 height 28
click at [0, 0] on PART "Take Image" at bounding box center [0, 0] width 0 height 0
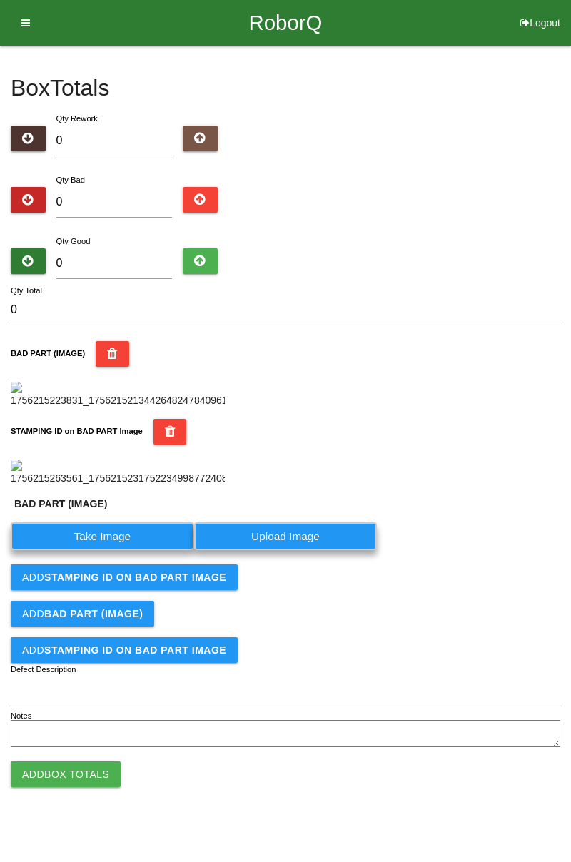
scroll to position [345, 0]
click at [85, 550] on label "Take Image" at bounding box center [102, 536] width 183 height 28
click at [0, 0] on \(IMAGE\) "Take Image" at bounding box center [0, 0] width 0 height 0
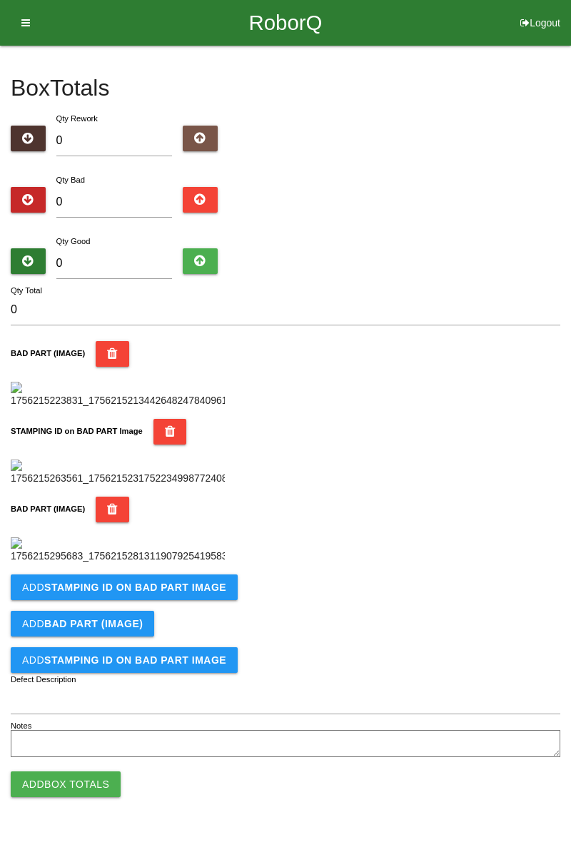
scroll to position [548, 0]
click at [61, 600] on button "Add STAMPING ID on BAD PART Image" at bounding box center [124, 588] width 227 height 26
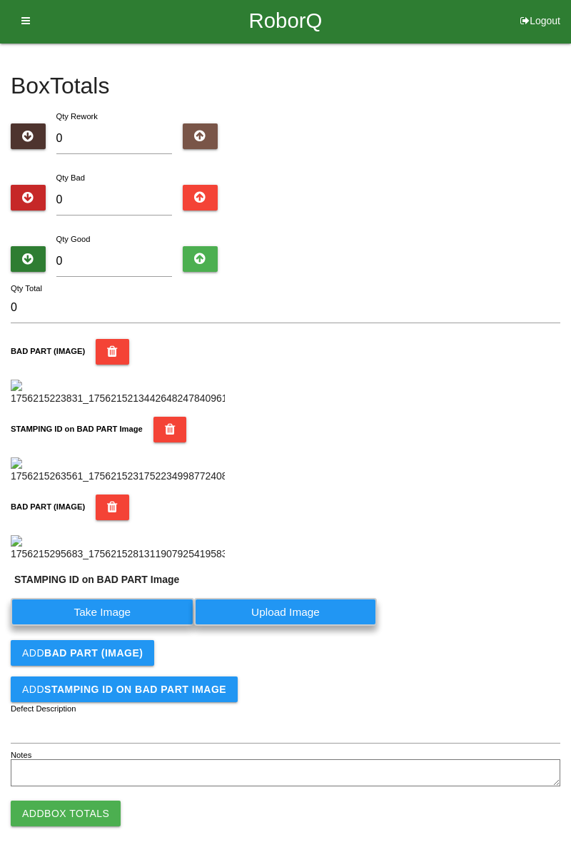
click at [71, 626] on label "Take Image" at bounding box center [102, 612] width 183 height 28
click at [0, 0] on PART "Take Image" at bounding box center [0, 0] width 0 height 0
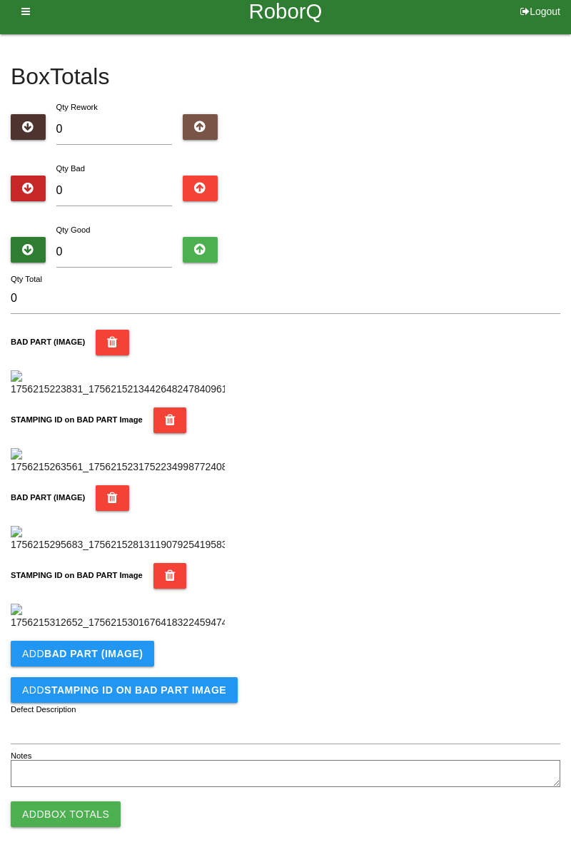
scroll to position [0, 0]
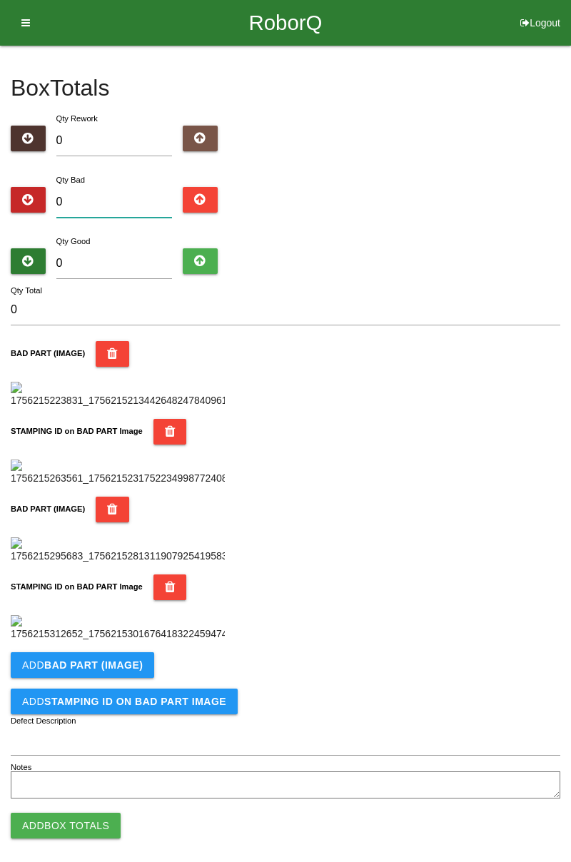
click at [104, 199] on input "0" at bounding box center [114, 202] width 116 height 31
type input "2"
